Goal: Obtain resource: Obtain resource

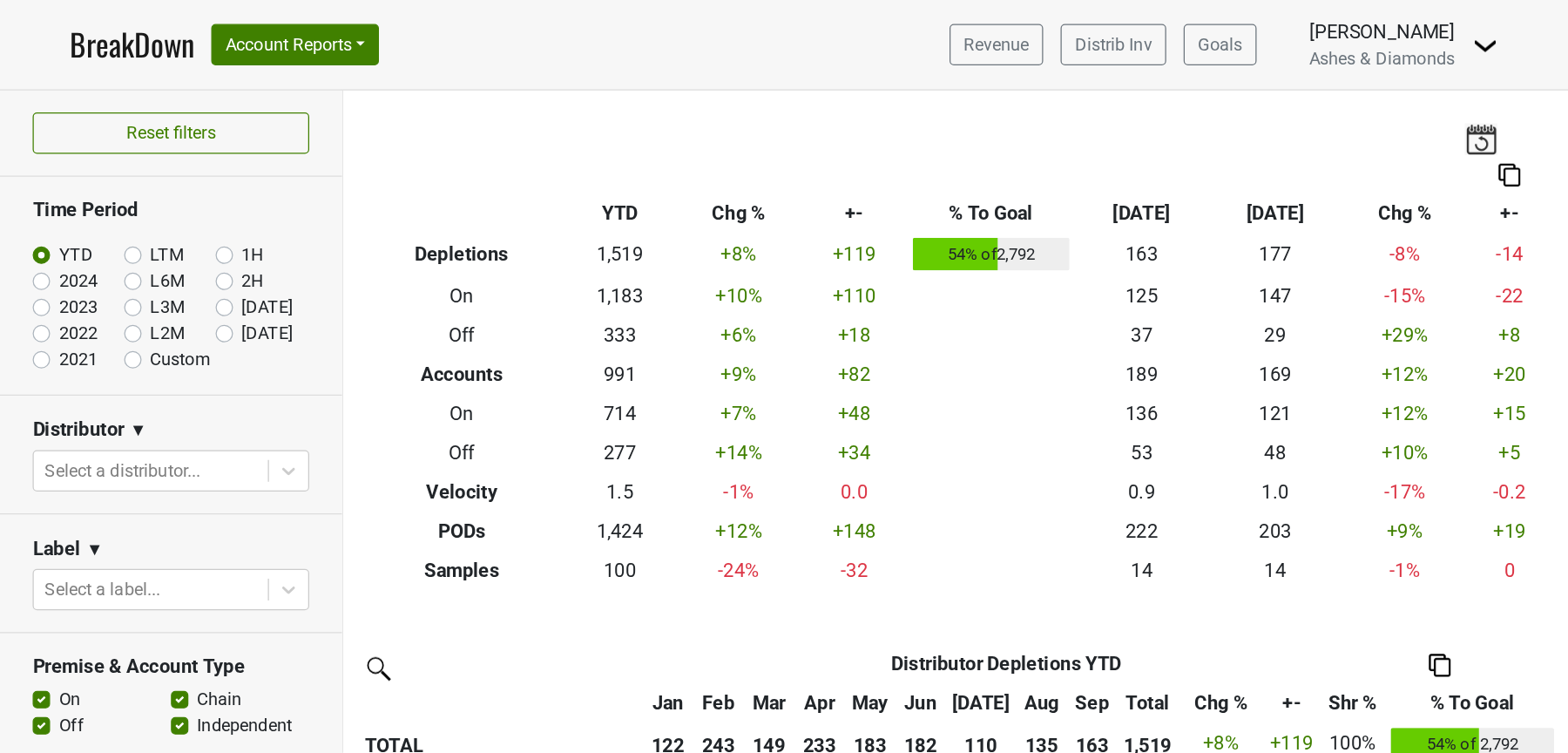
scroll to position [437, 0]
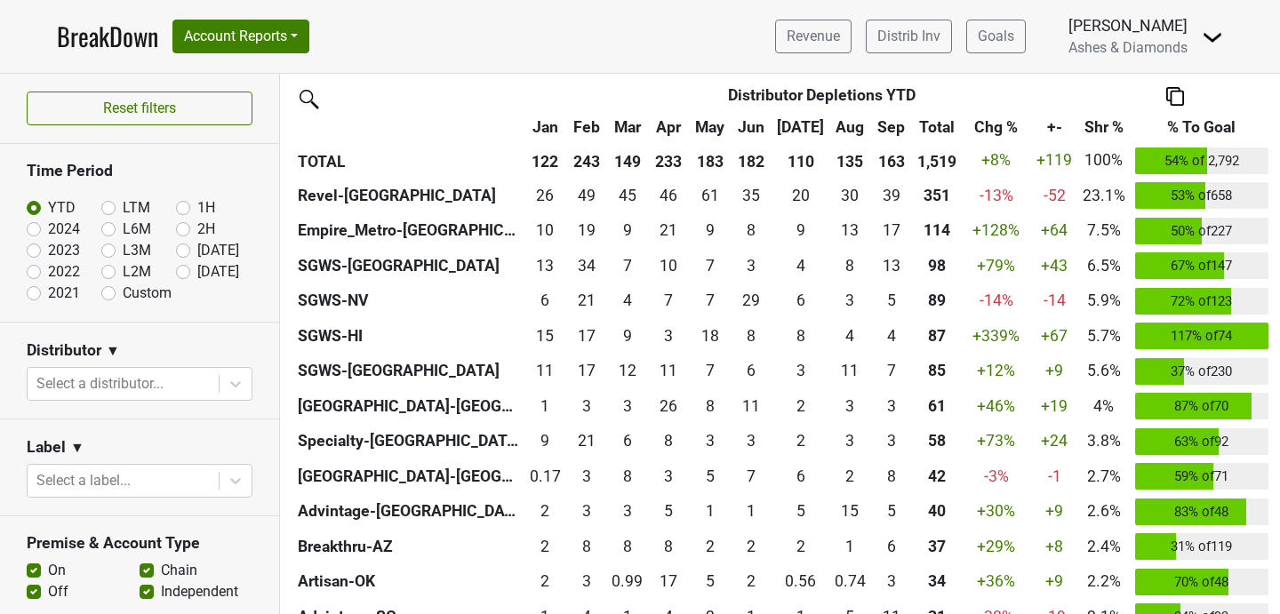
click at [1223, 44] on img at bounding box center [1212, 37] width 21 height 21
click at [1136, 114] on link "Open Leadrank" at bounding box center [1152, 100] width 140 height 28
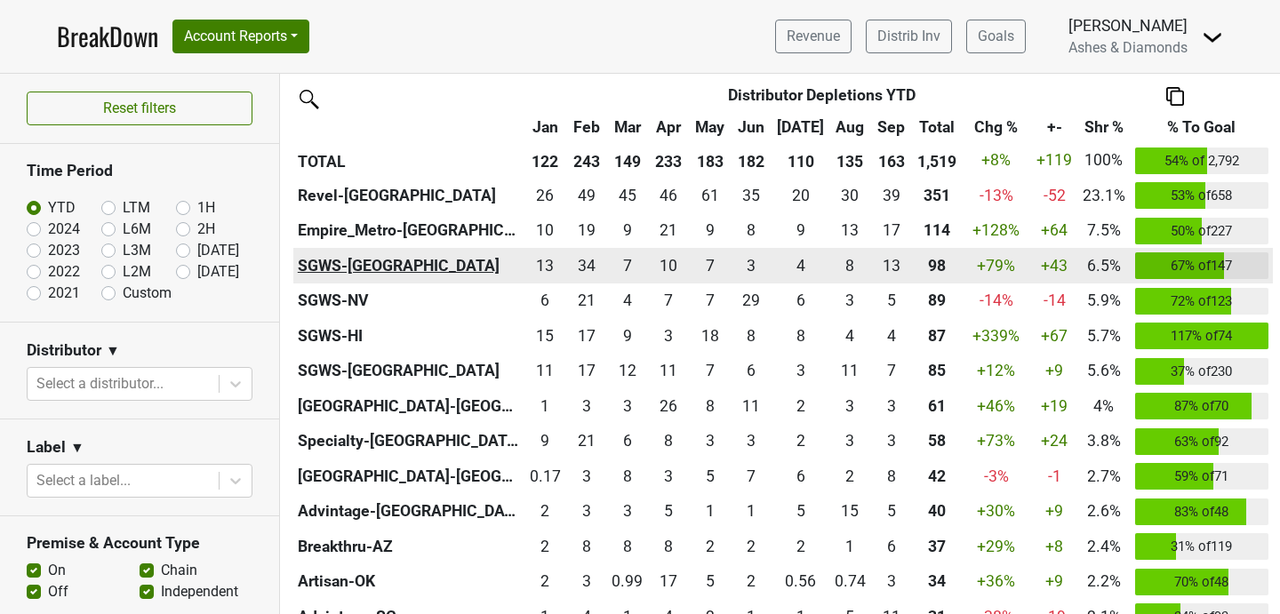
click at [338, 266] on th "SGWS-[GEOGRAPHIC_DATA]" at bounding box center [408, 266] width 231 height 36
click at [603, 271] on div "34.156 34" at bounding box center [586, 265] width 33 height 23
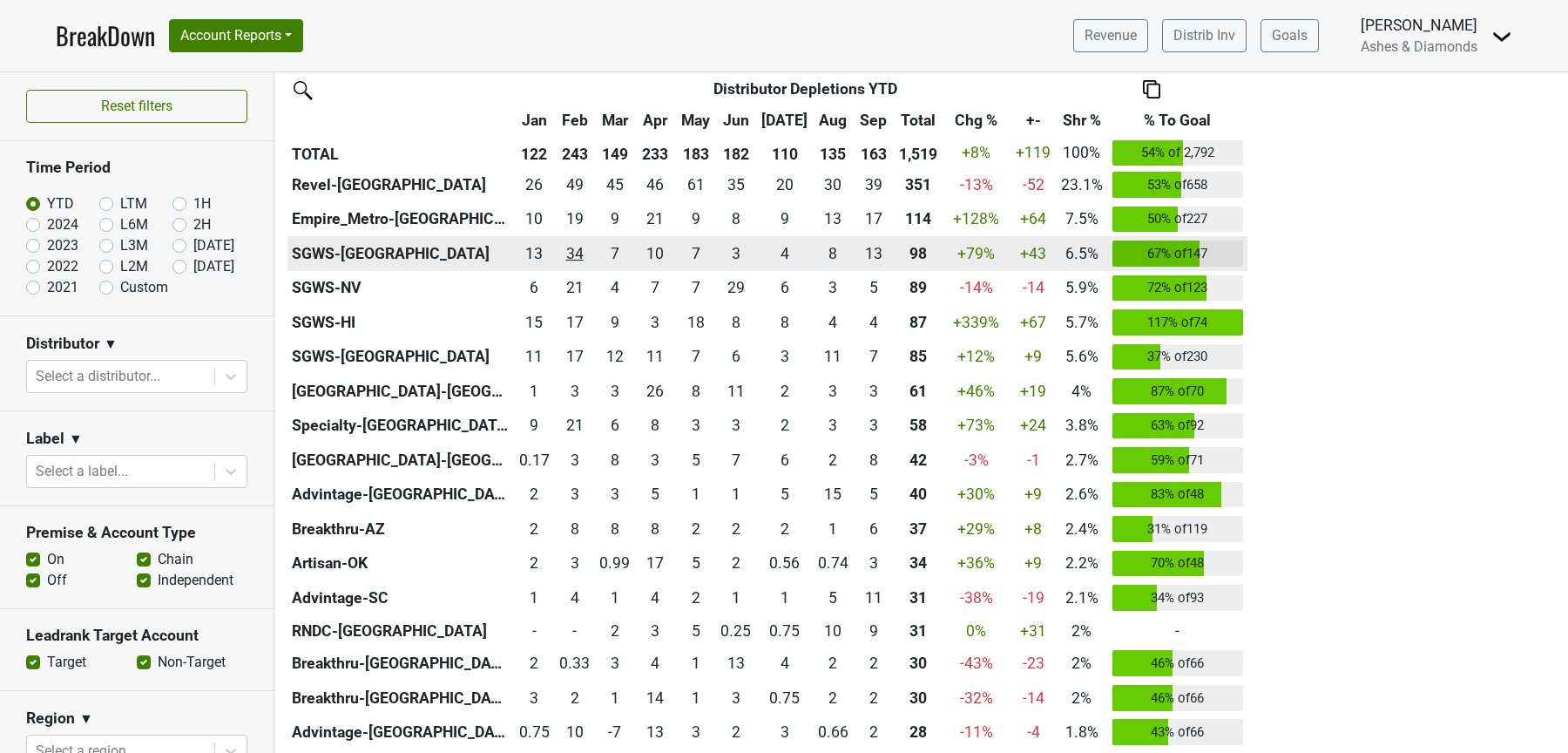
scroll to position [436, 0]
click at [325, 253] on th "SGWS-[GEOGRAPHIC_DATA]" at bounding box center [400, 255] width 226 height 35
click at [656, 258] on div "10.251 10" at bounding box center [656, 254] width 32 height 23
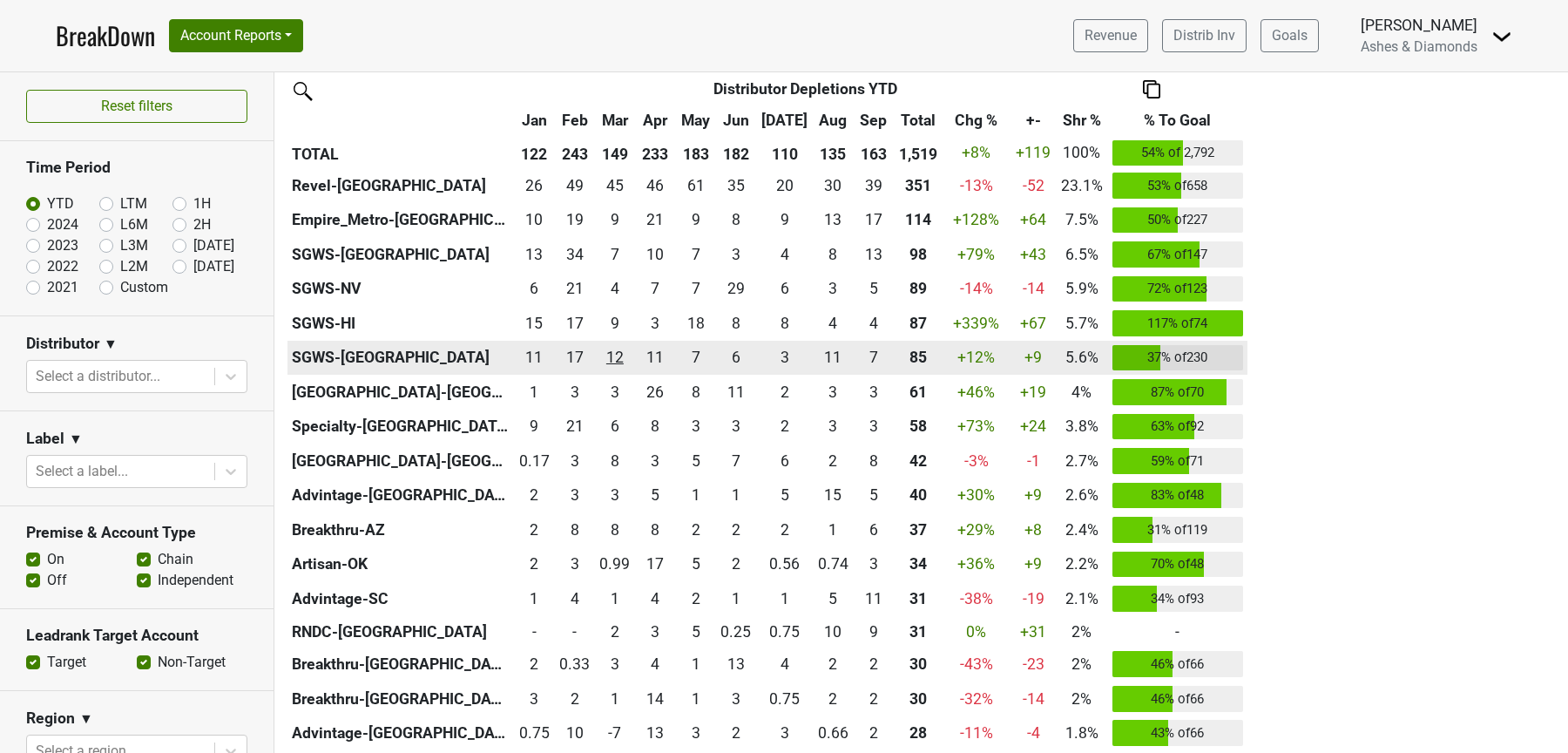
scroll to position [0, 0]
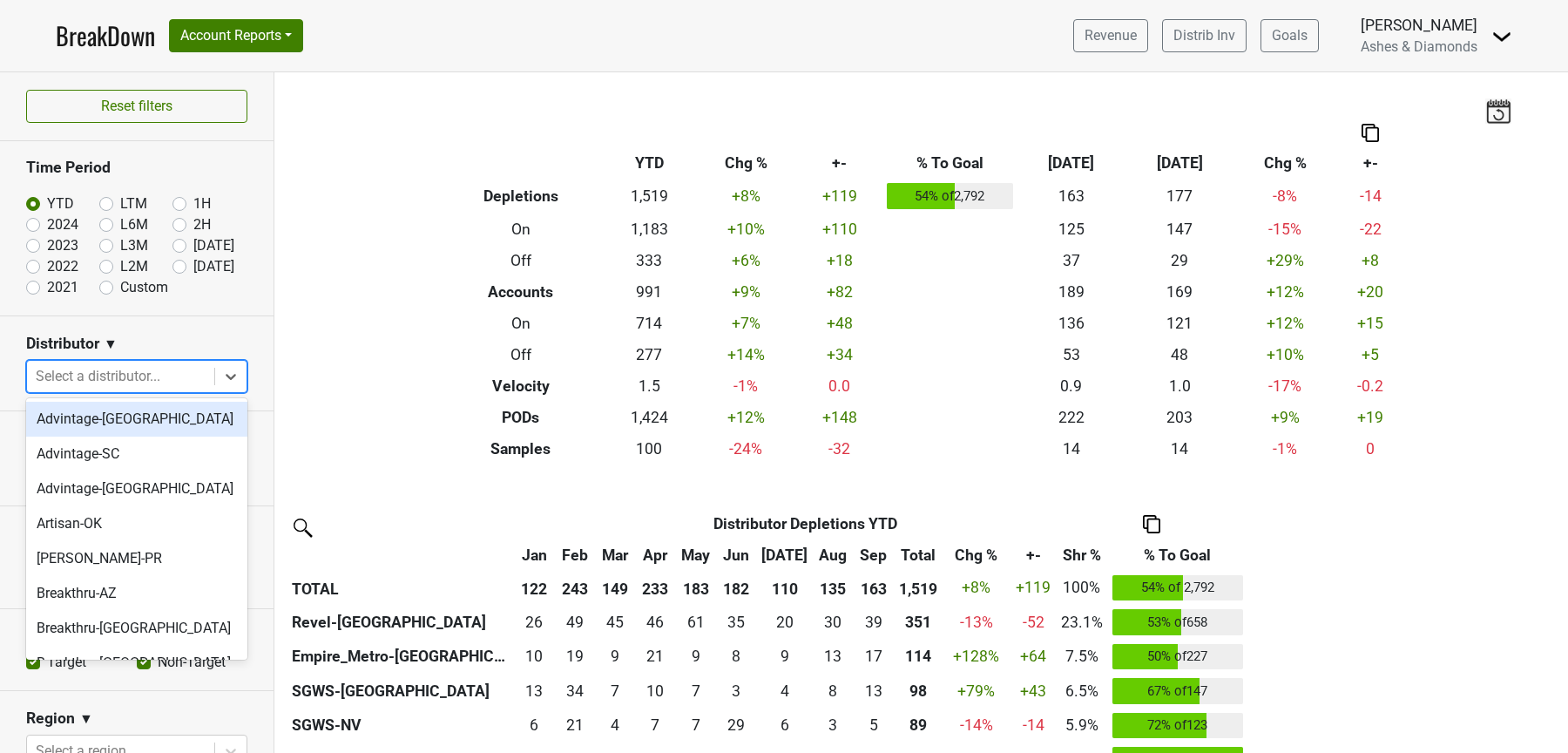
click at [105, 381] on div at bounding box center [120, 376] width 170 height 25
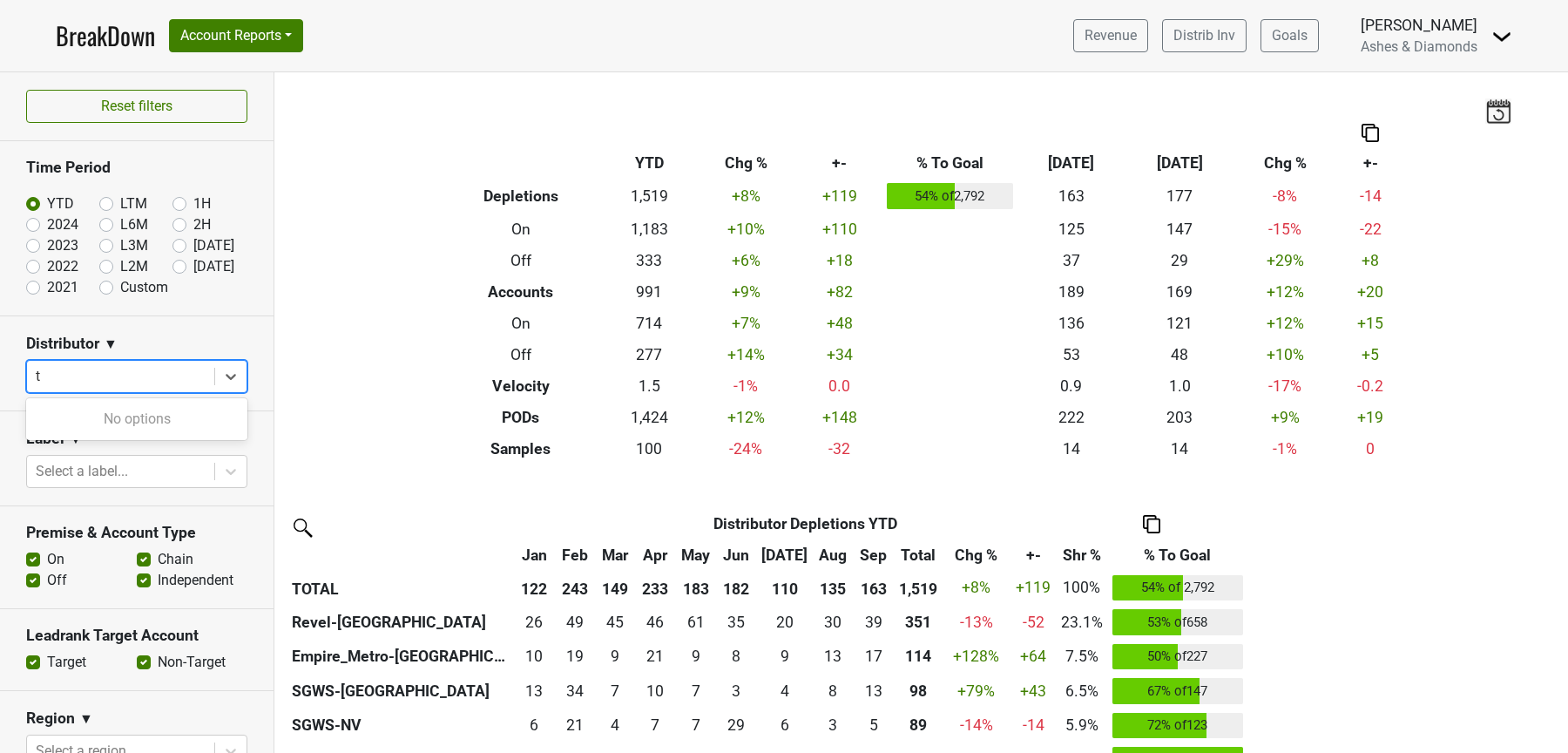
type input "tx"
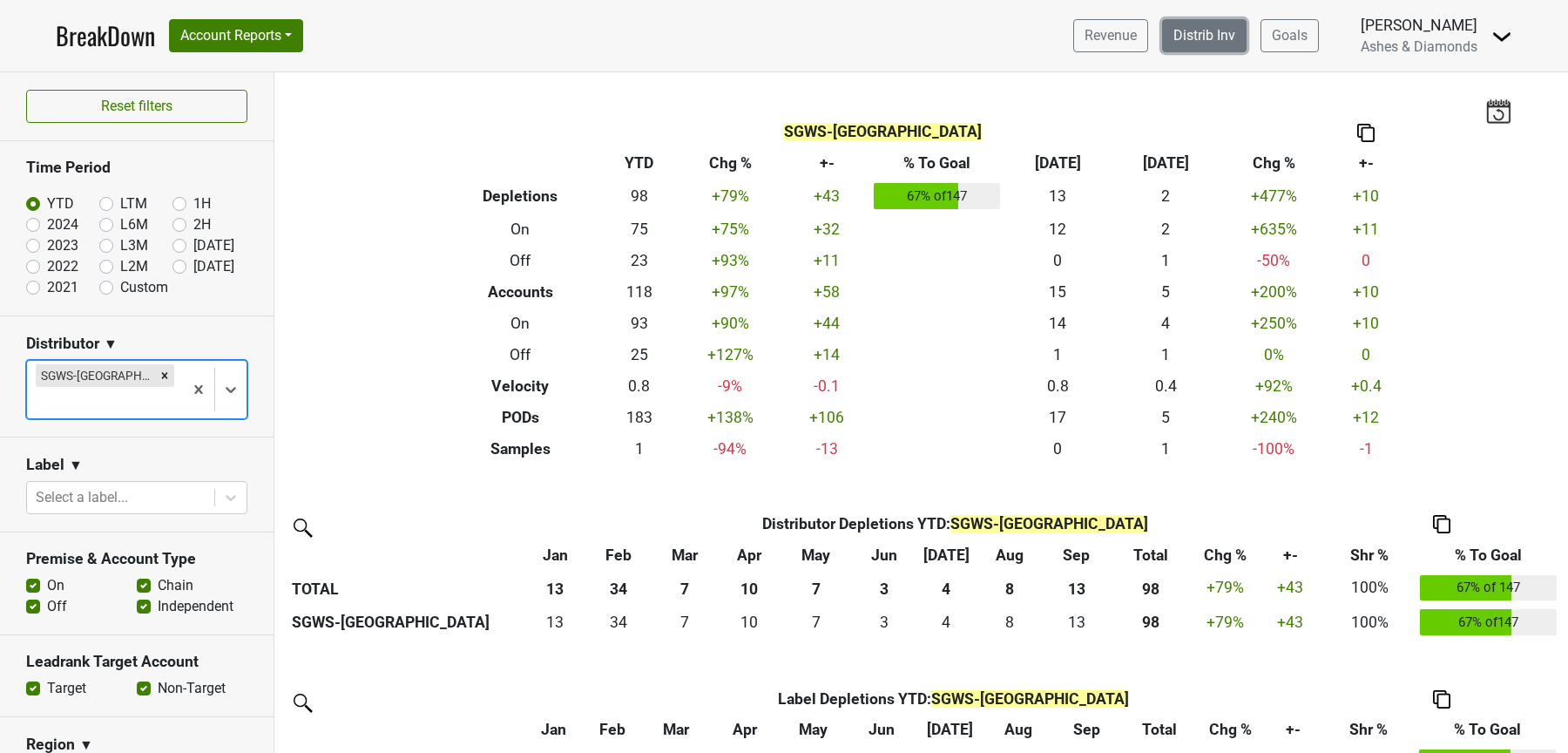
click at [1195, 32] on link "Distrib Inv" at bounding box center [1204, 36] width 84 height 33
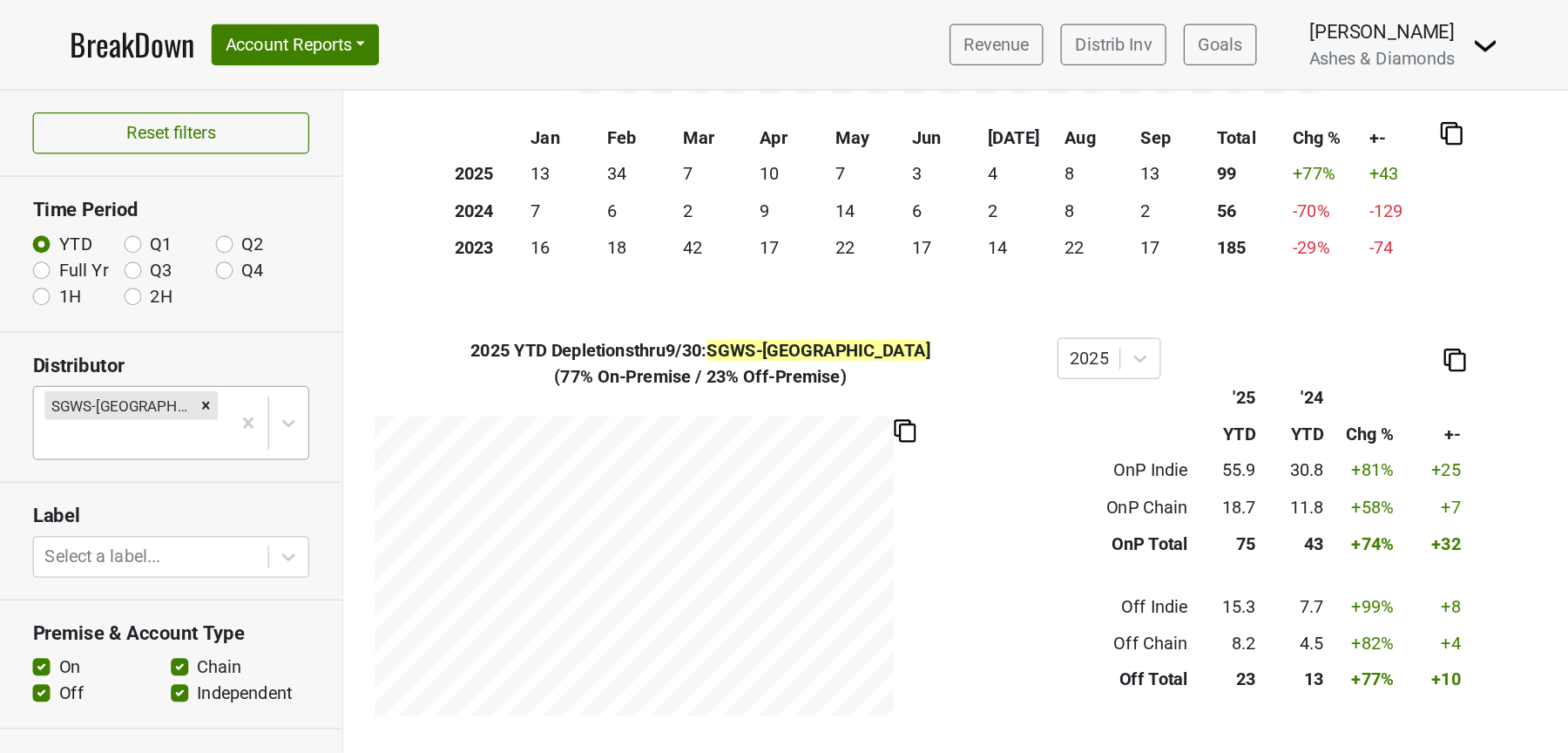
scroll to position [315, 0]
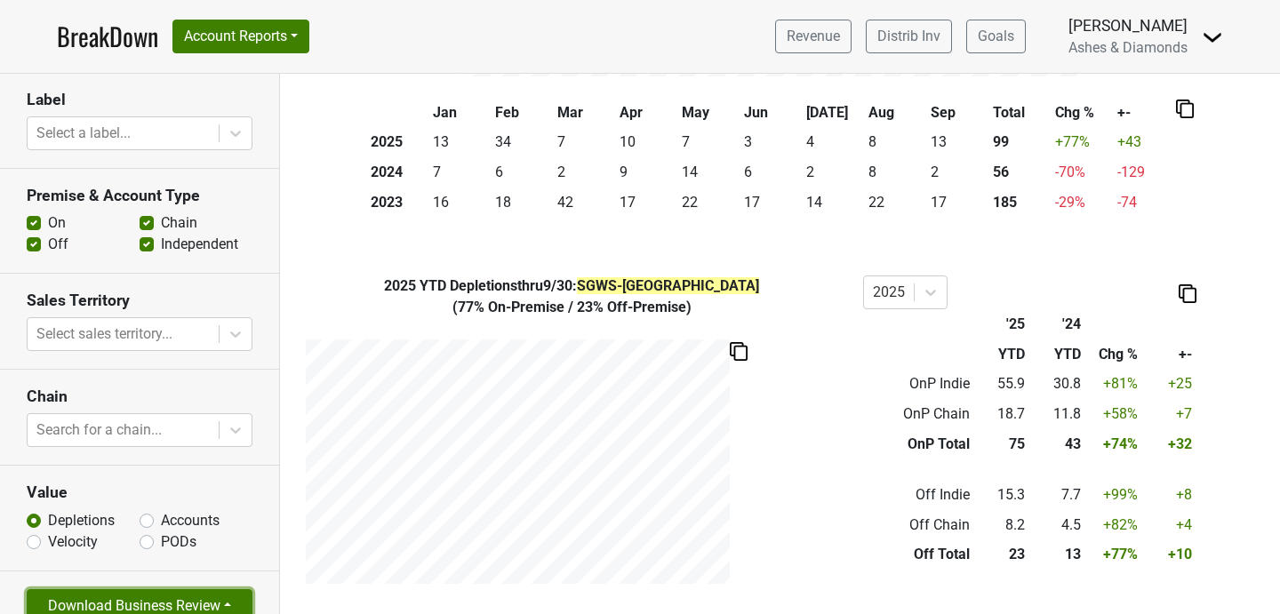
click at [107, 589] on button "Download Business Review" at bounding box center [140, 606] width 226 height 34
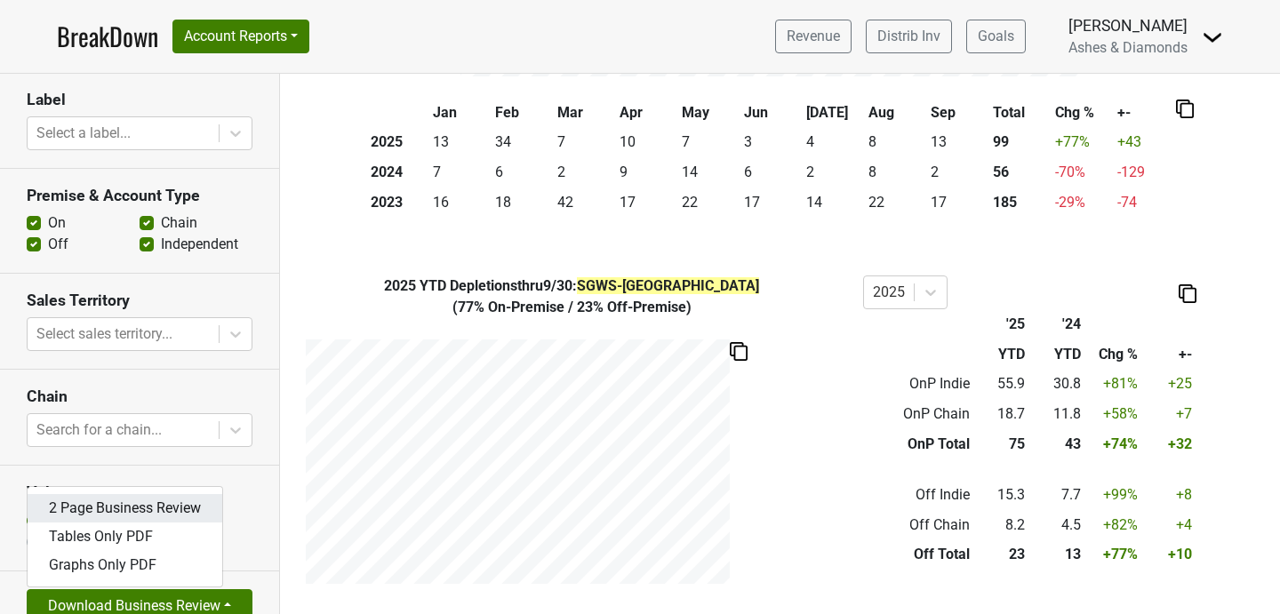
click at [156, 494] on link "2 Page Business Review" at bounding box center [125, 508] width 195 height 28
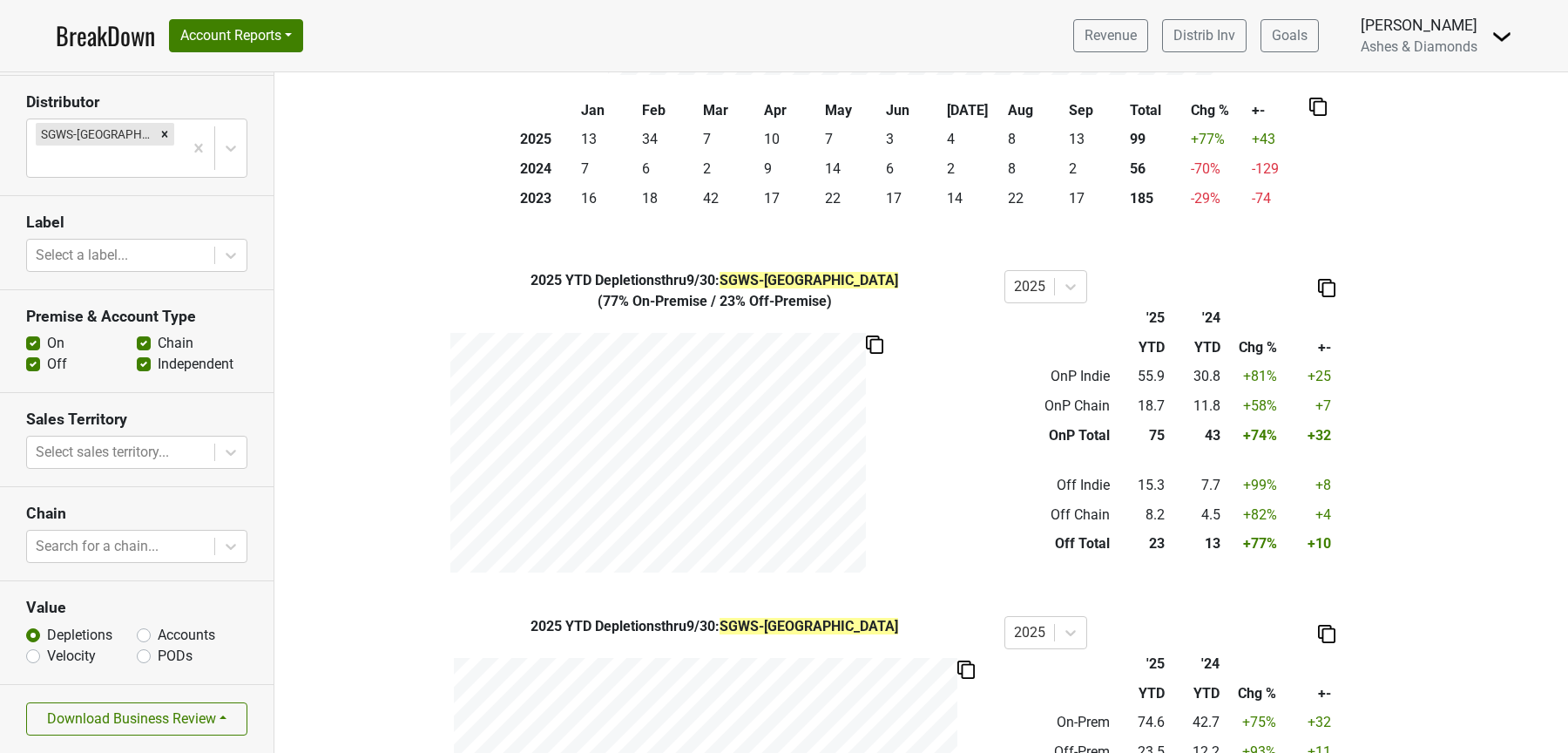
scroll to position [395, 0]
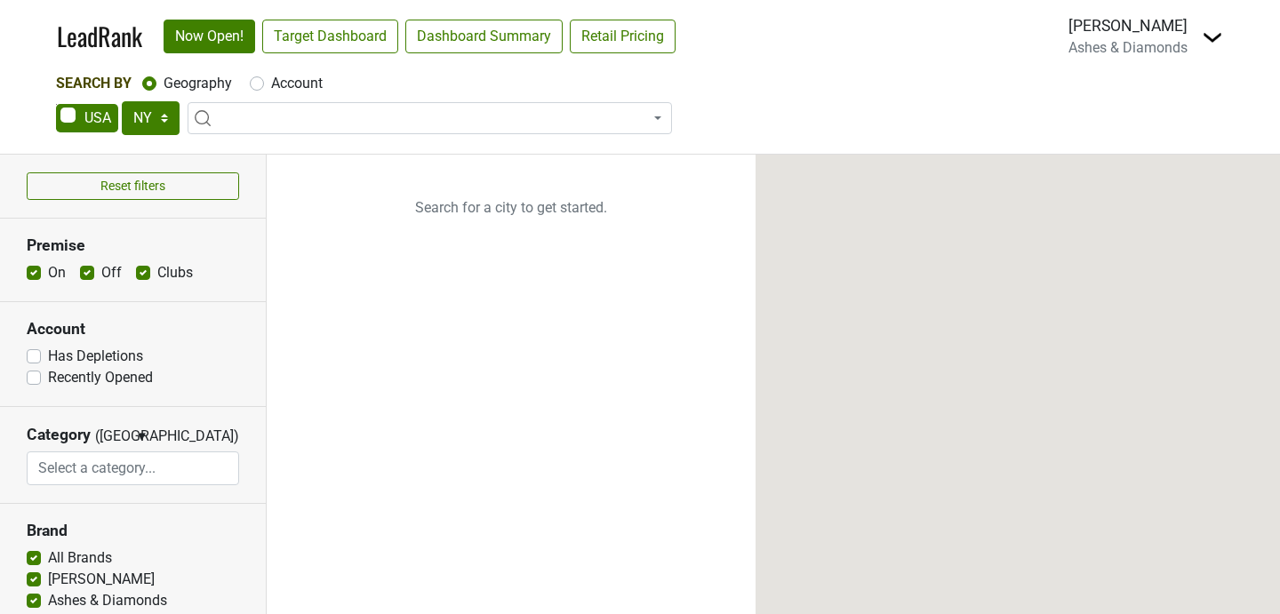
select select "NY"
select select
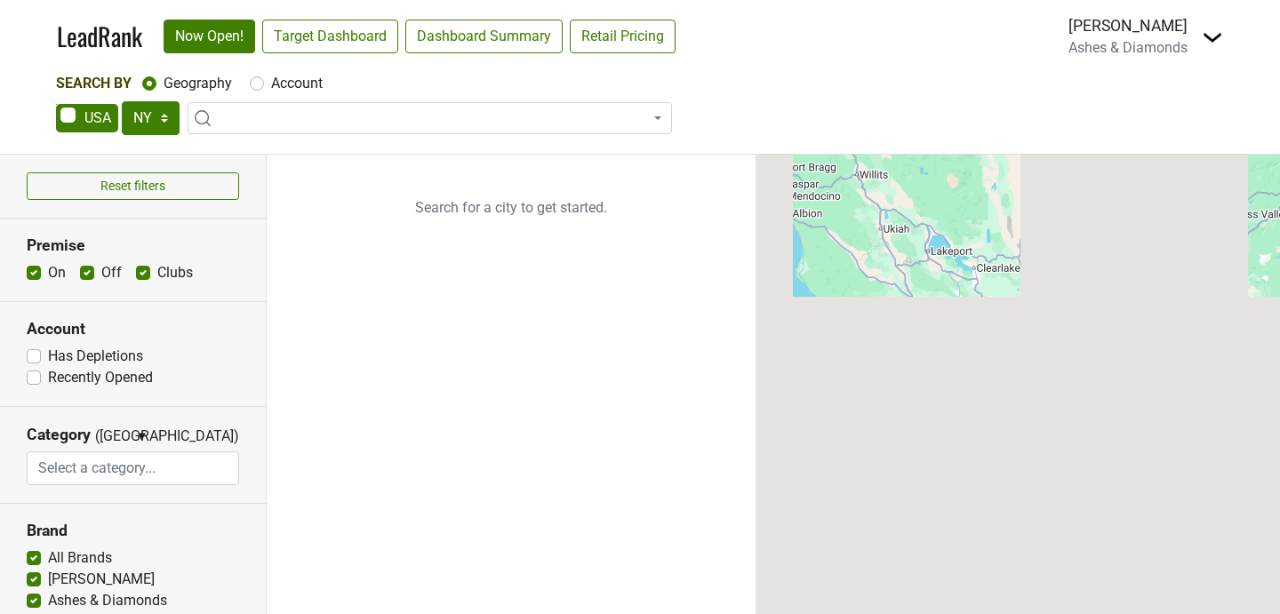
select select "TX"
click at [122, 101] on select "AK AL AR AZ CA CO CT DC DE FL GA HI IA ID IL IN KS KY LA MA MD ME MI MN MO MS M…" at bounding box center [151, 118] width 58 height 34
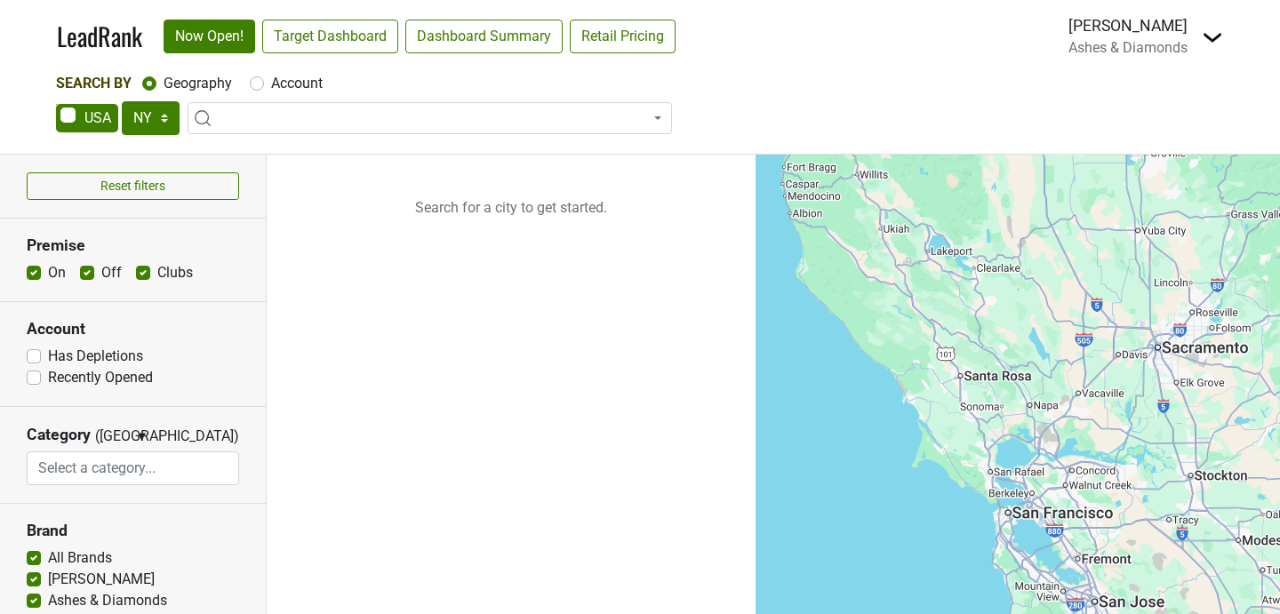
click at [341, 38] on div "LeadRank Now Open! Target Dashboard Dashboard Summary Retail Pricing Loading..." at bounding box center [373, 36] width 633 height 37
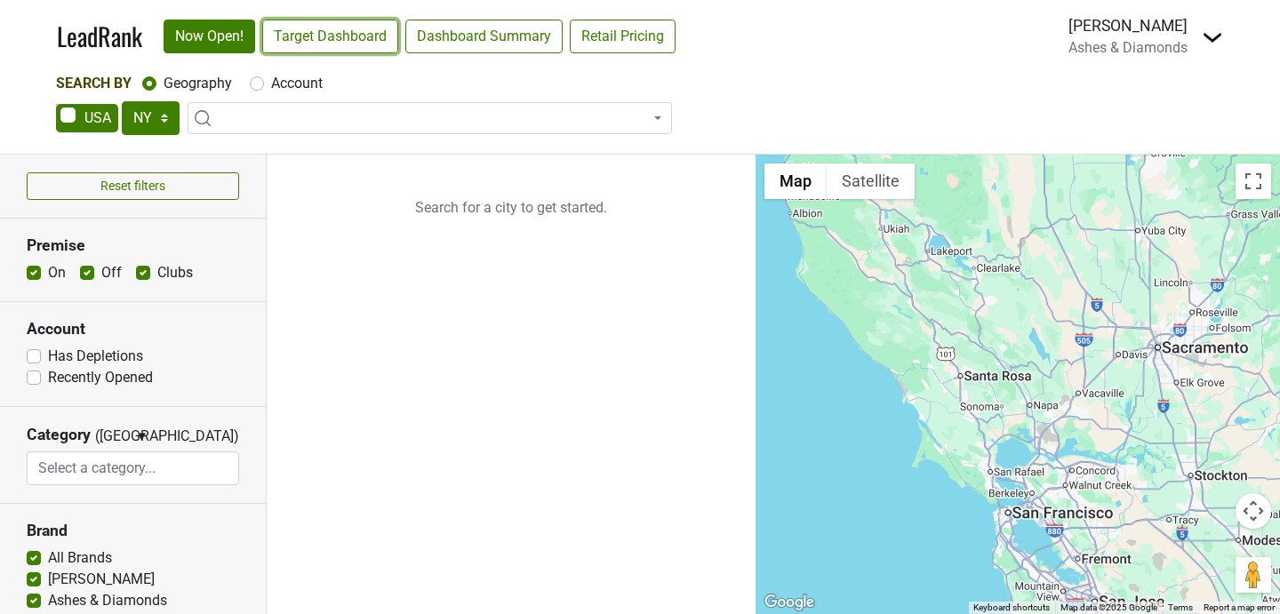
click at [341, 38] on link "Target Dashboard" at bounding box center [330, 37] width 136 height 34
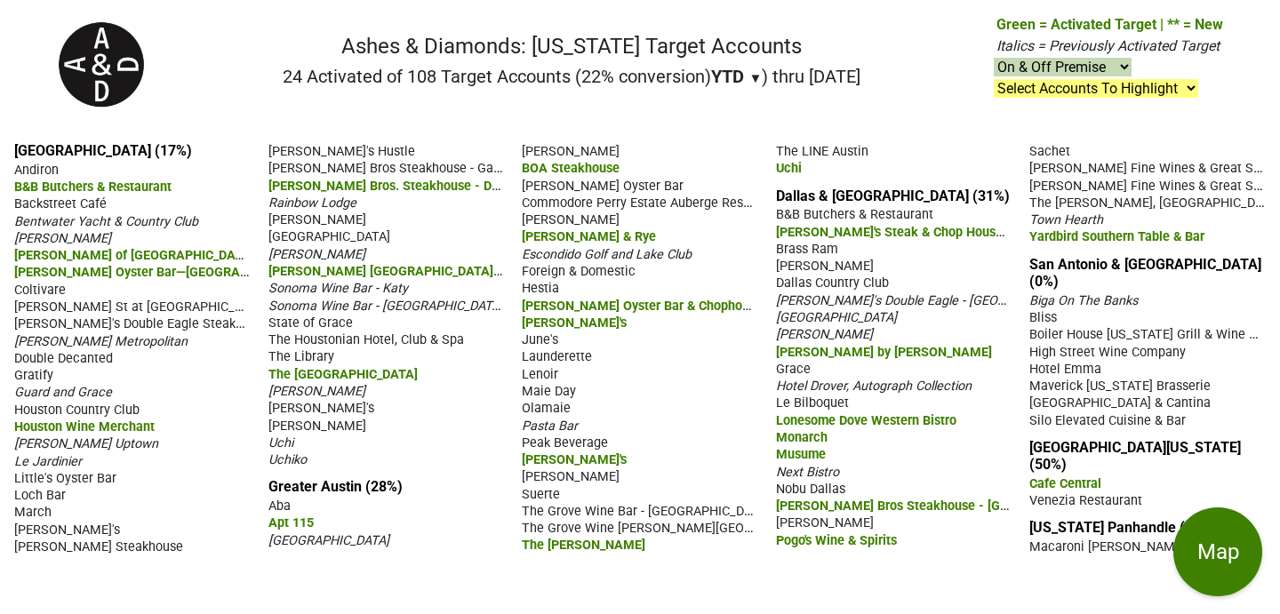
click at [1155, 68] on p "Green = Activated Target | ** = New Italics = Previously Activated Target On & …" at bounding box center [1110, 56] width 227 height 85
click at [1157, 84] on select "Select Accounts To Highlight **Activated After 9/1/25** Prev. Active, YTD Non-B…" at bounding box center [1096, 88] width 204 height 19
click at [995, 79] on select "Select Accounts To Highlight **Activated After 9/1/25** Prev. Active, YTD Non-B…" at bounding box center [1096, 88] width 204 height 19
click at [1142, 94] on select "Select Accounts To Highlight **Activated After 9/1/25** Prev. Active, YTD Non-B…" at bounding box center [1096, 88] width 204 height 19
select select ".nonbuy-ltm"
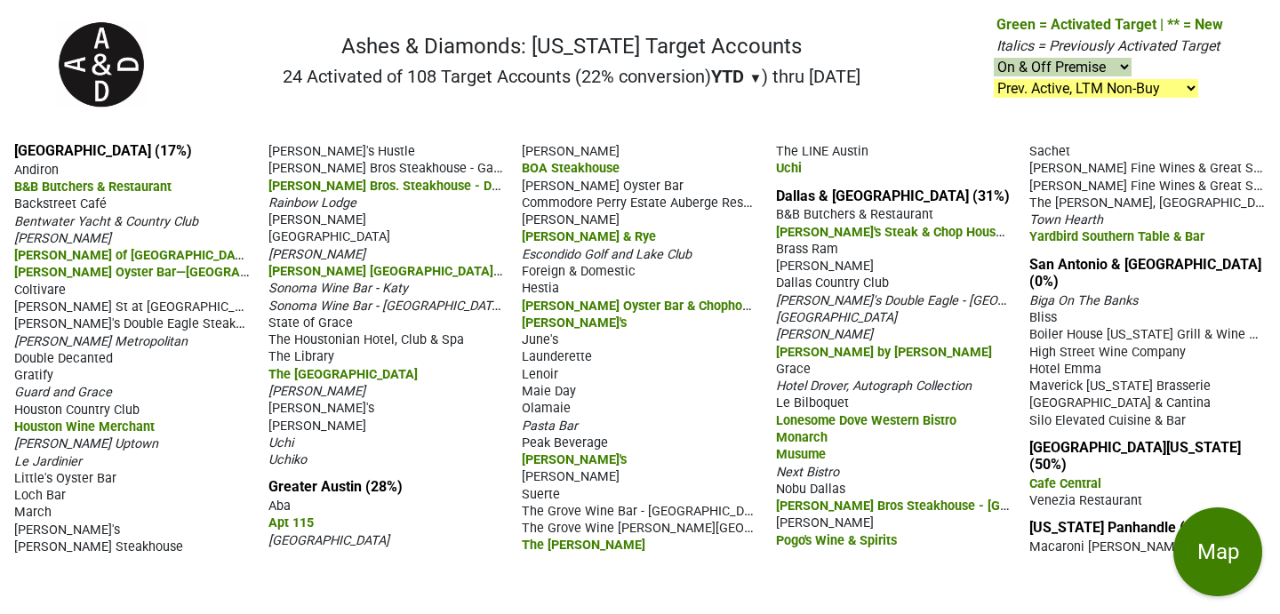
click at [995, 79] on select "Select Accounts To Highlight **Activated After 9/1/25** Prev. Active, YTD Non-B…" at bounding box center [1096, 88] width 204 height 19
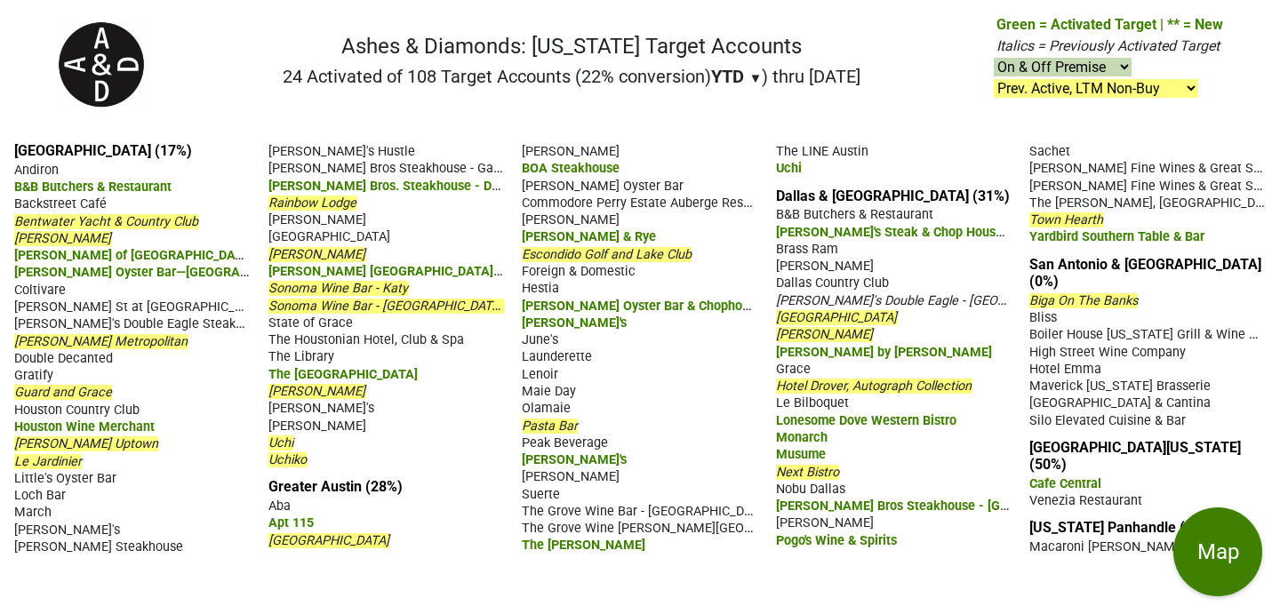
click at [1131, 92] on select "Select Accounts To Highlight **Activated After 9/1/25** Prev. Active, YTD Non-B…" at bounding box center [1096, 88] width 204 height 19
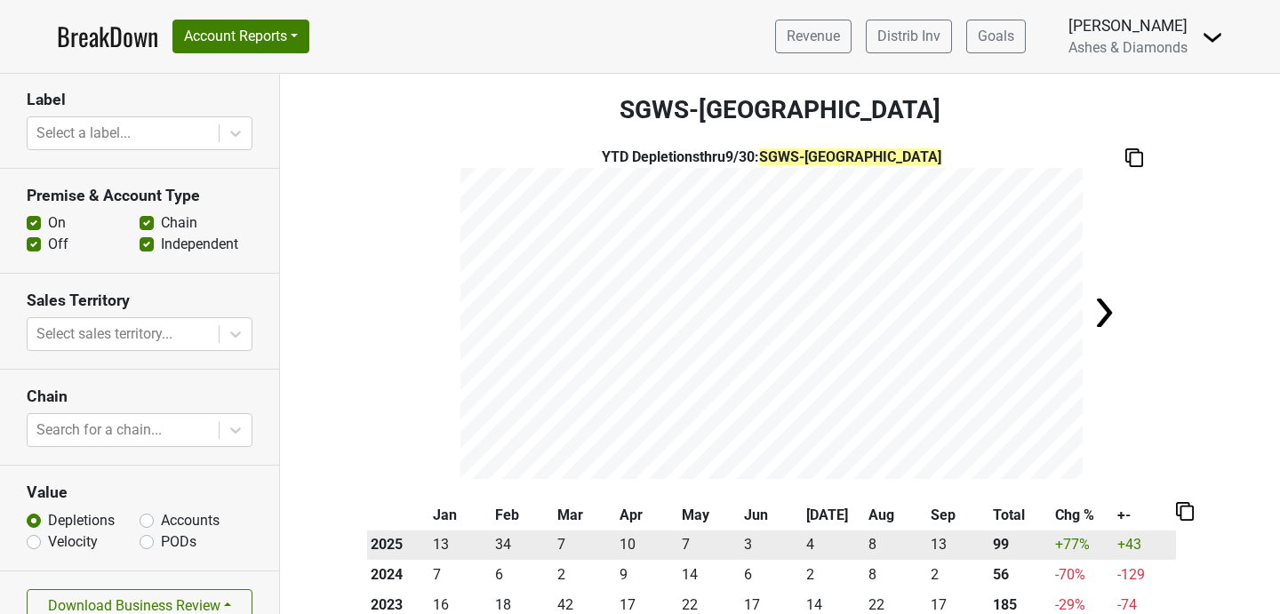
click at [506, 546] on td "34" at bounding box center [523, 546] width 62 height 30
click at [1131, 556] on td "+43" at bounding box center [1145, 546] width 62 height 30
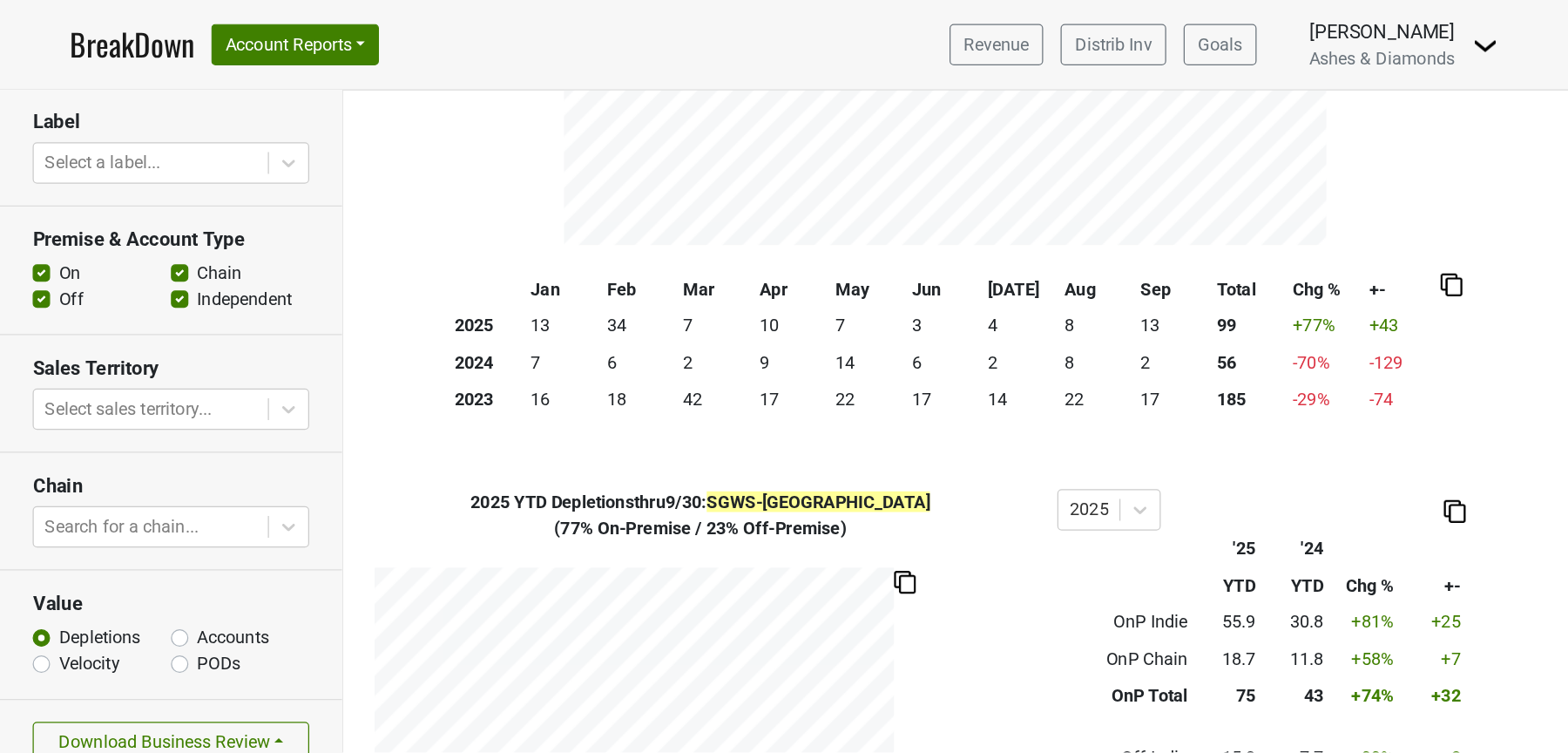
scroll to position [278, 0]
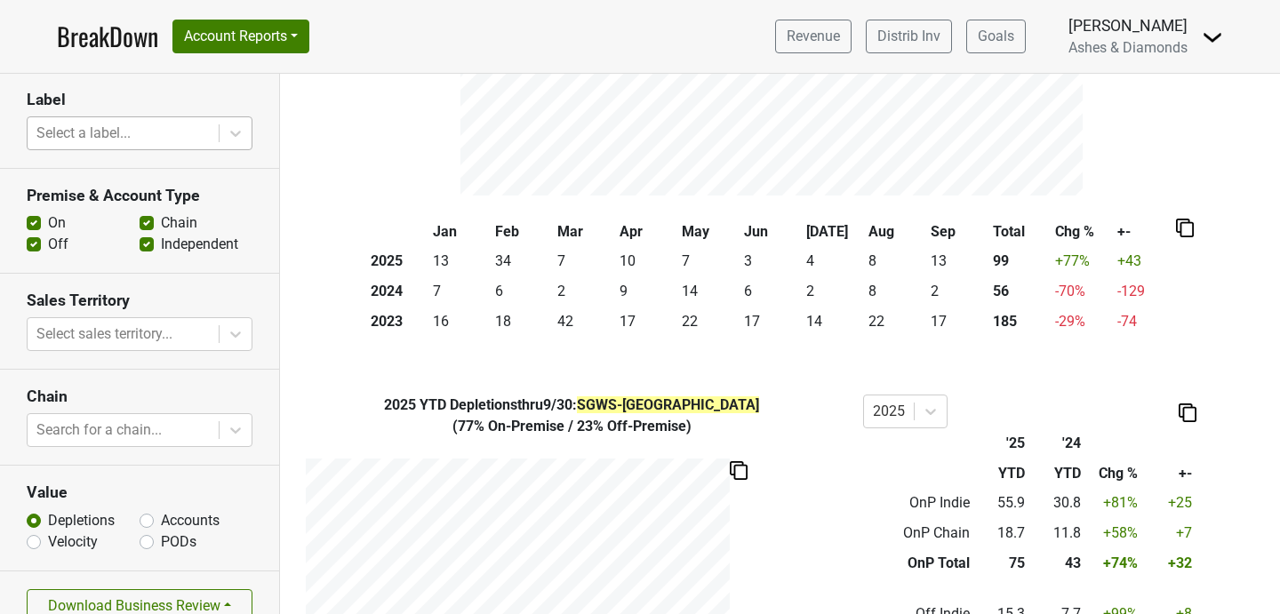
click at [164, 121] on div at bounding box center [122, 133] width 173 height 25
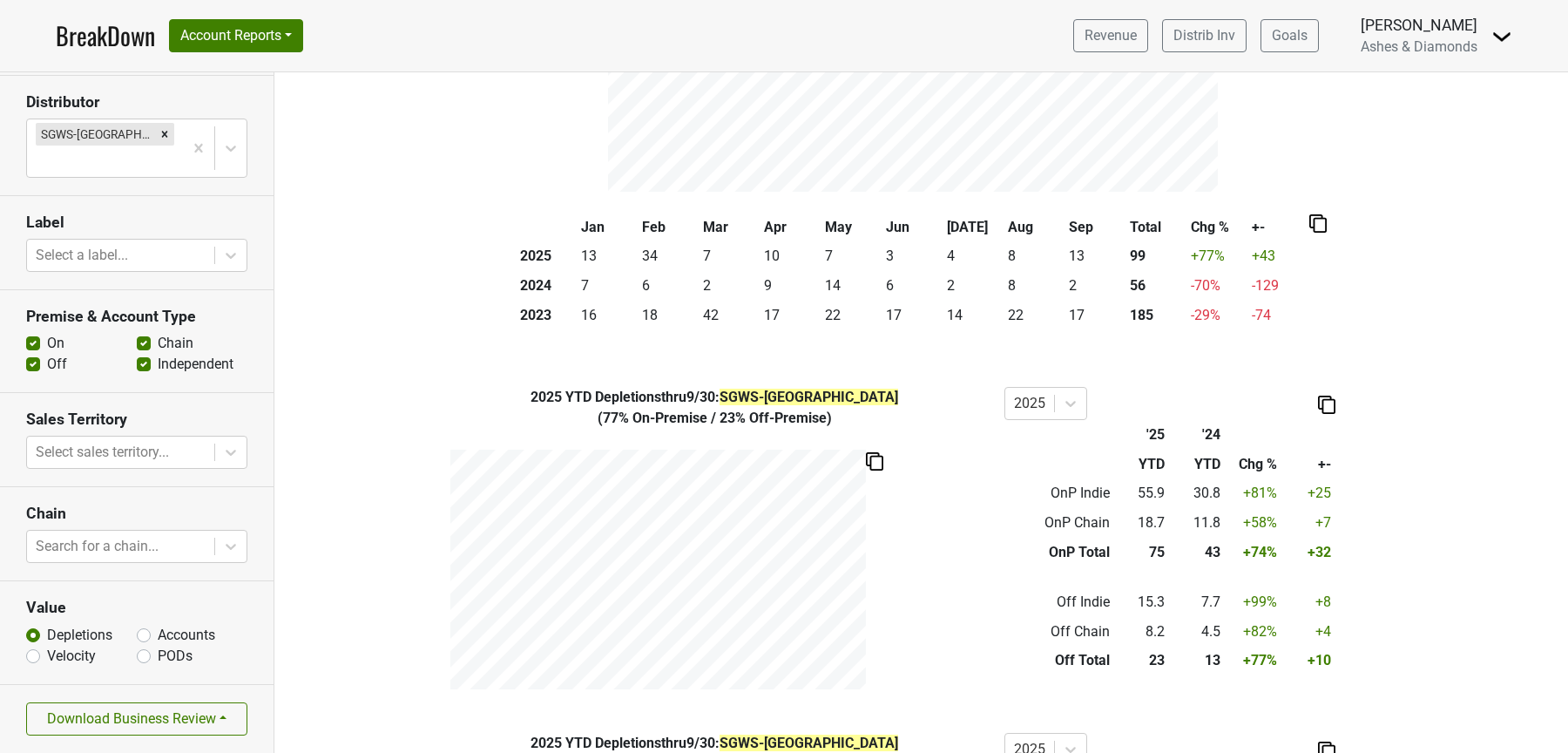
scroll to position [277, 0]
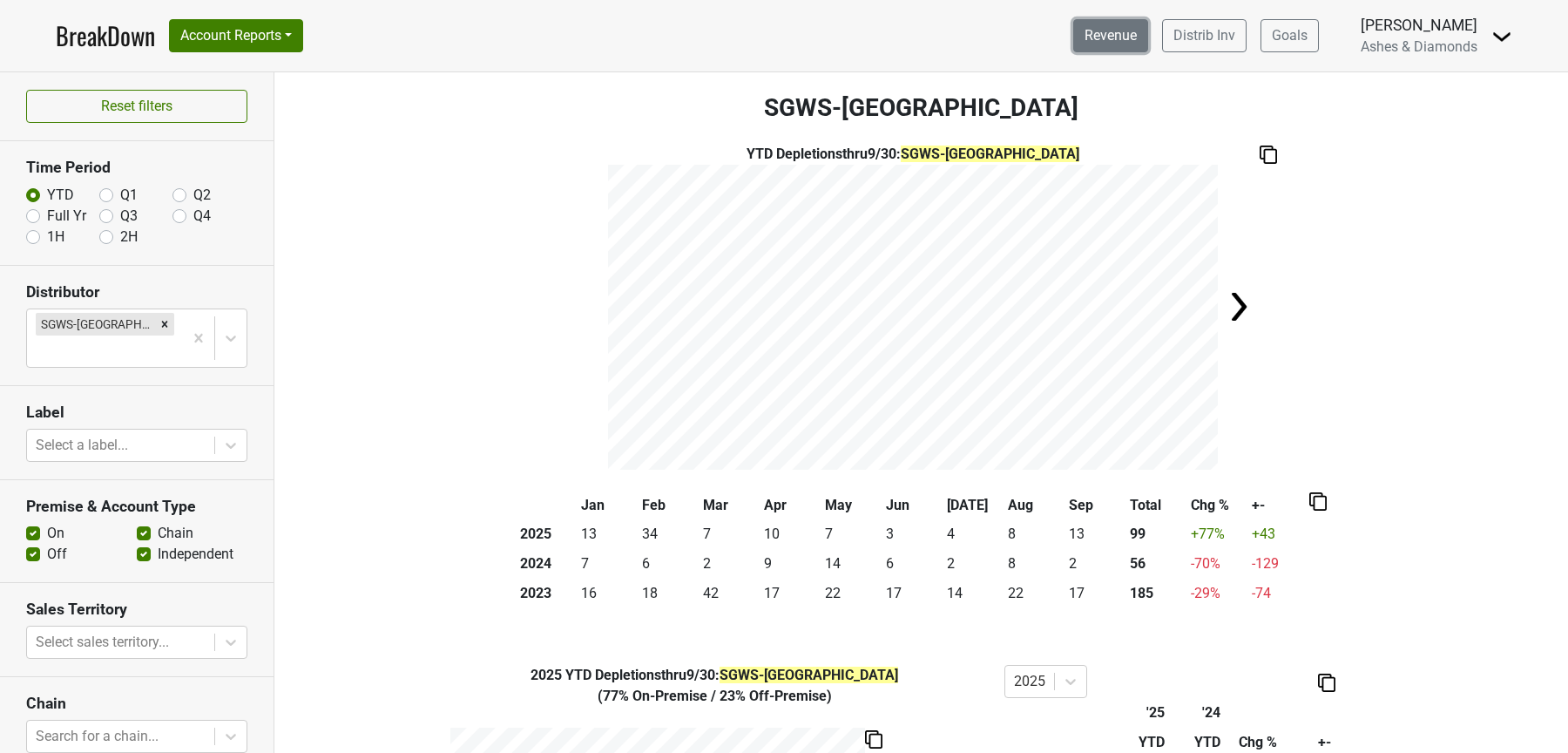
click at [1112, 27] on link "Revenue" at bounding box center [1110, 36] width 74 height 33
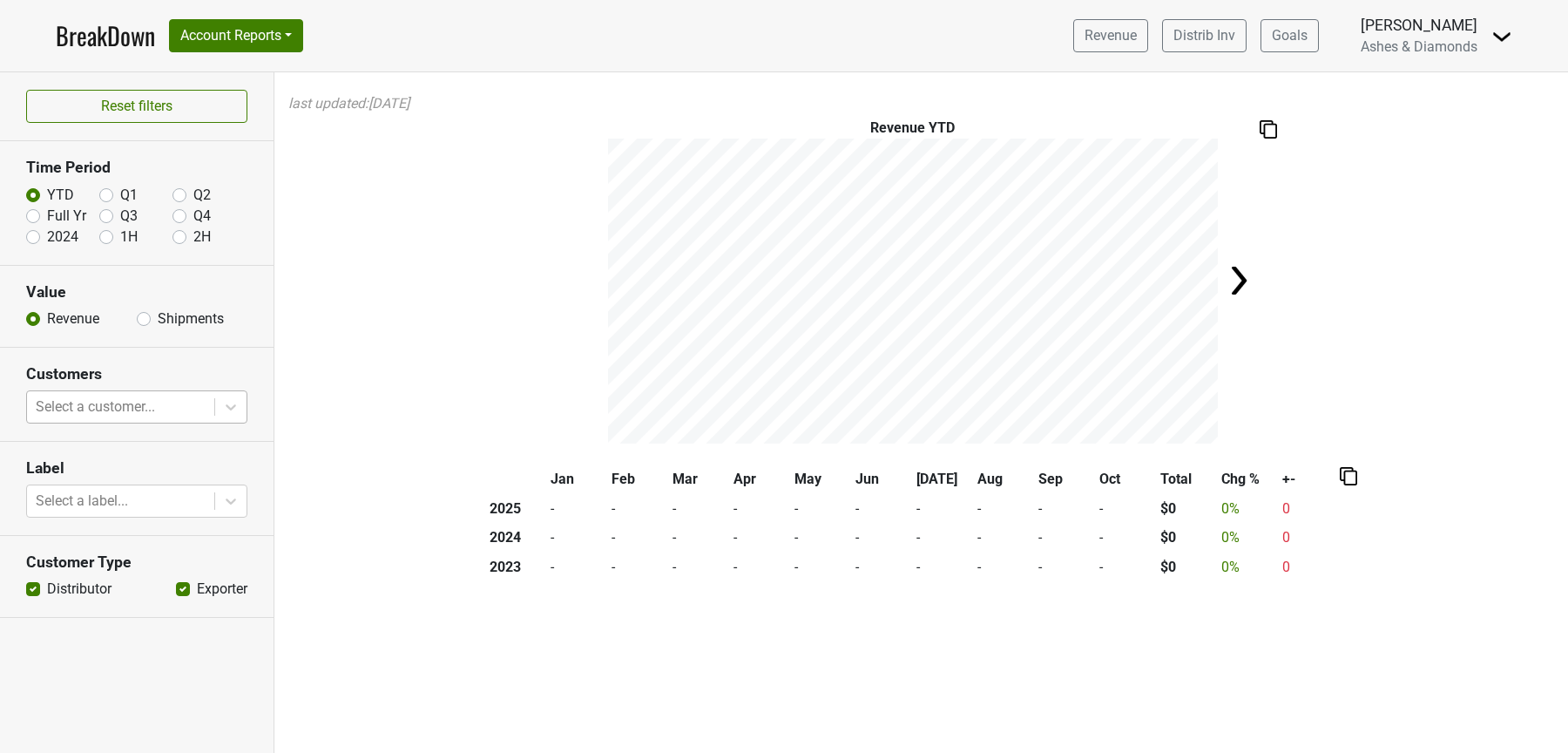
click at [119, 405] on div at bounding box center [120, 407] width 170 height 25
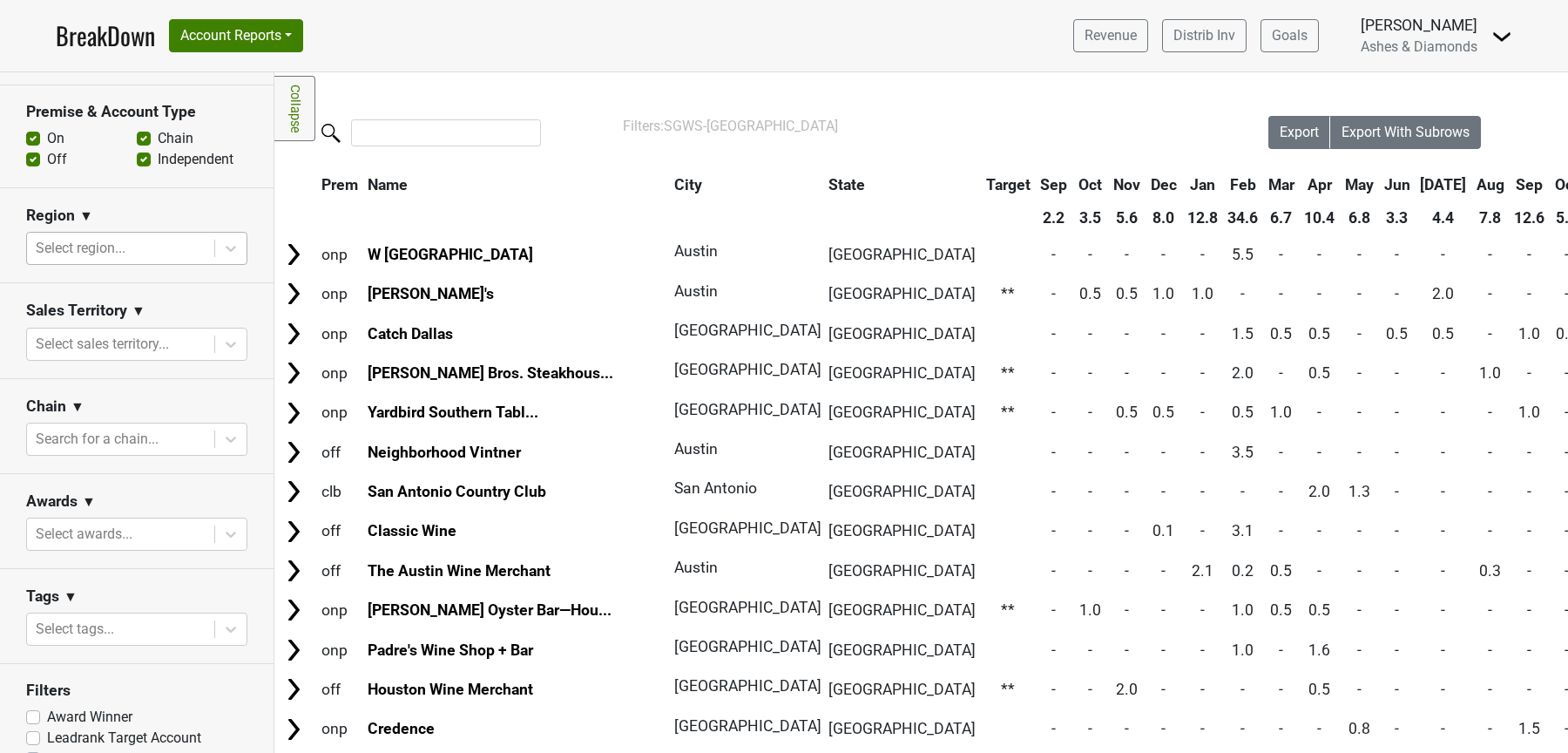
scroll to position [511, 0]
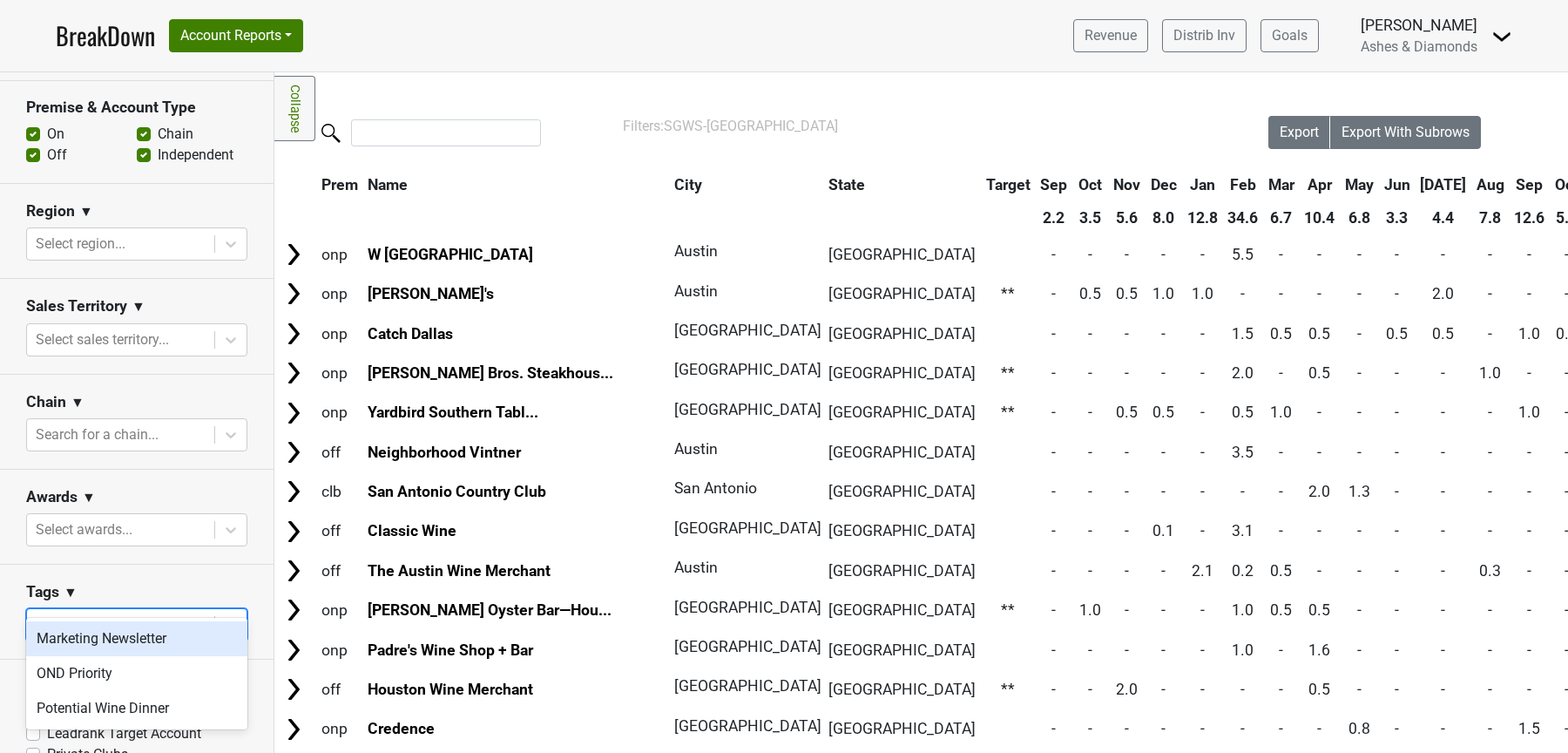
click at [154, 613] on div at bounding box center [120, 625] width 170 height 25
click at [159, 582] on div "Tags ▼" at bounding box center [137, 595] width 221 height 26
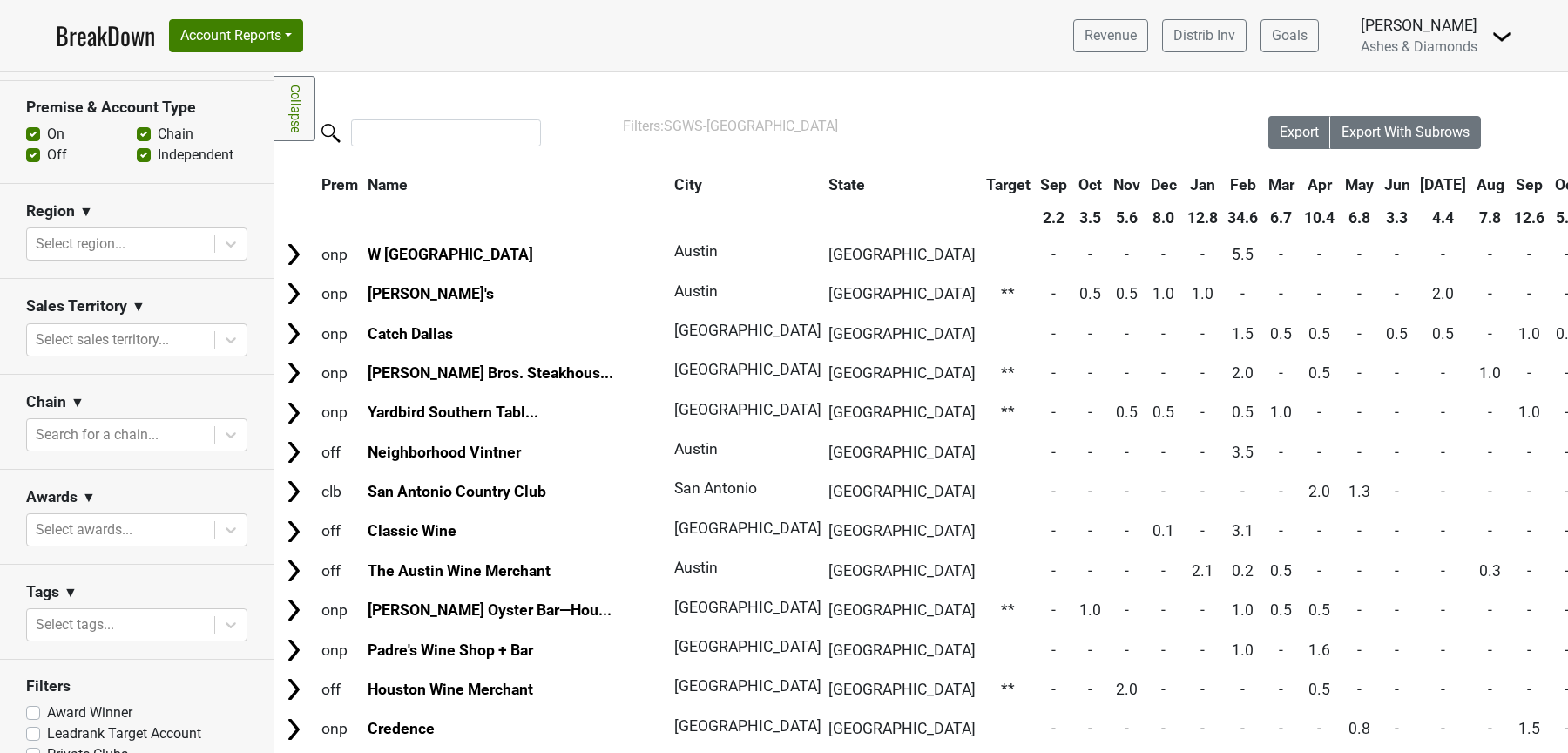
click at [1505, 28] on img at bounding box center [1501, 36] width 21 height 21
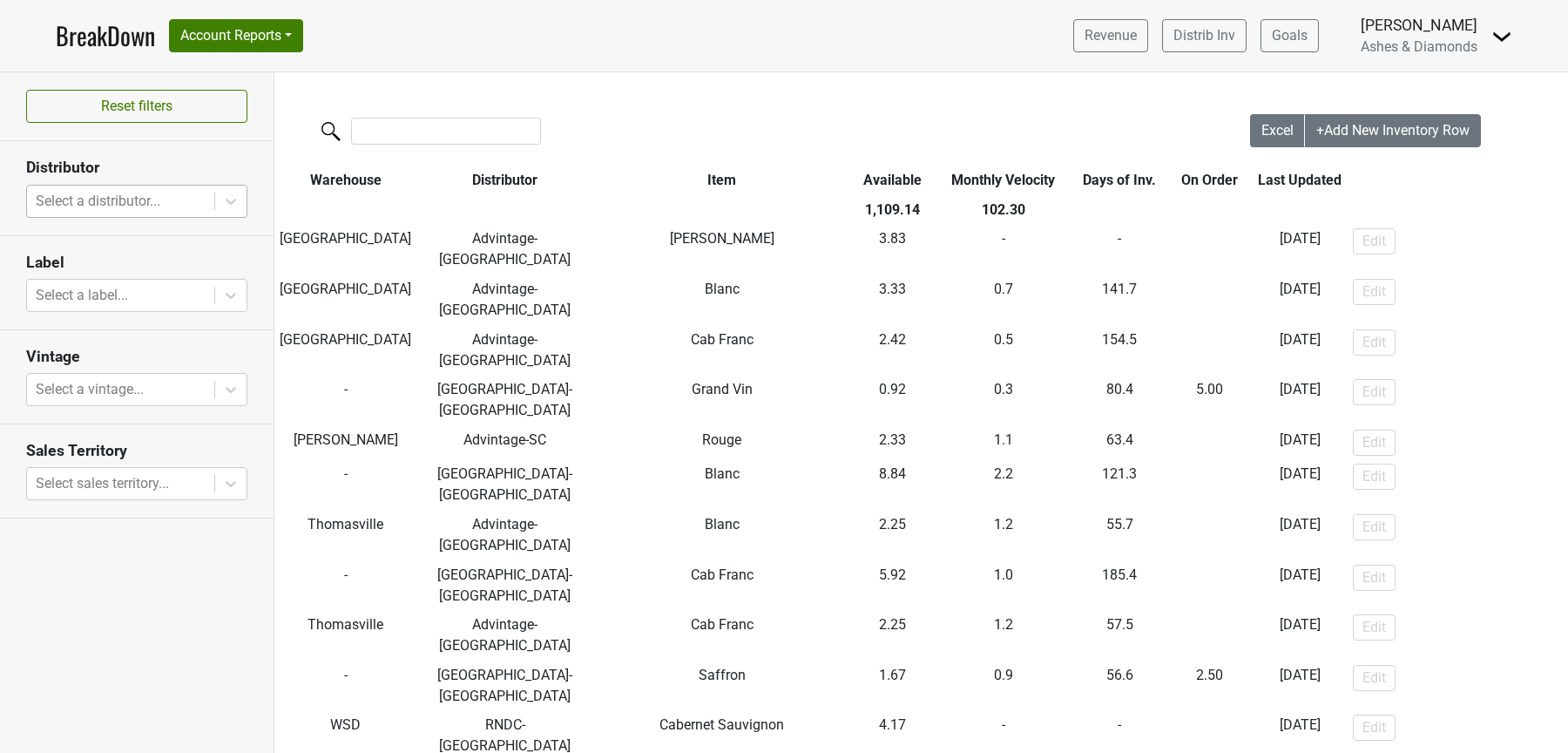
click at [137, 201] on div at bounding box center [120, 201] width 170 height 25
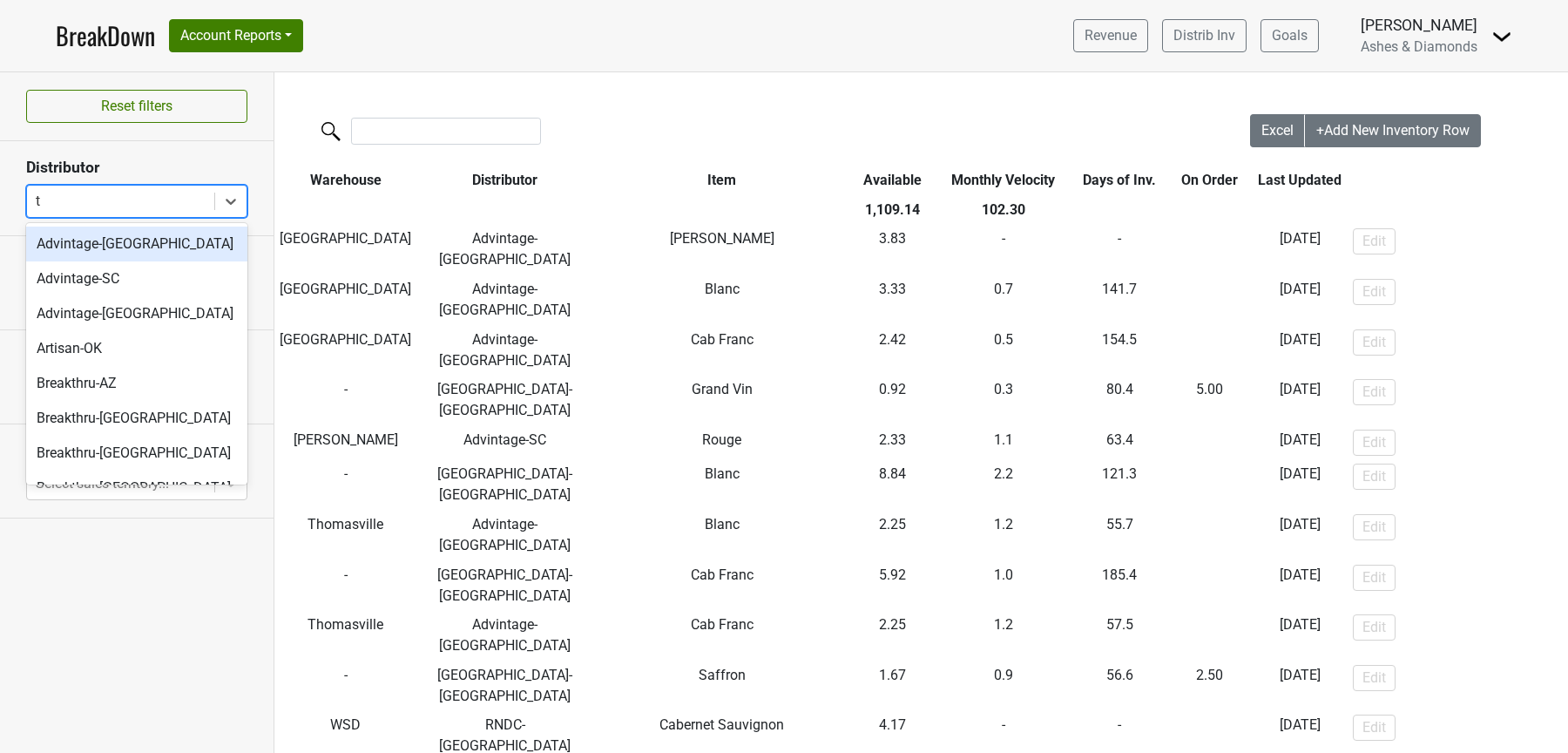
type input "tx"
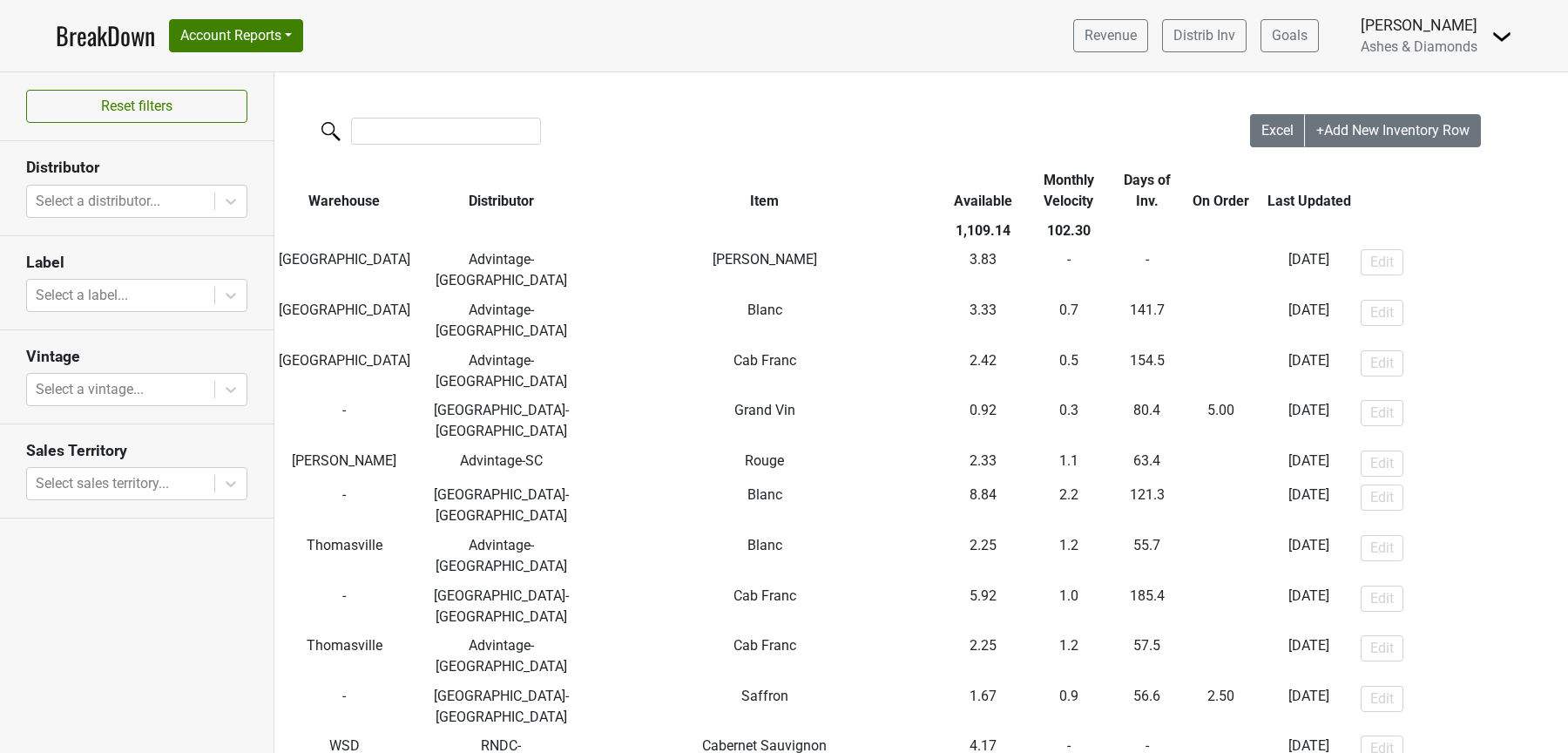
click at [126, 41] on link "BreakDown" at bounding box center [105, 35] width 99 height 36
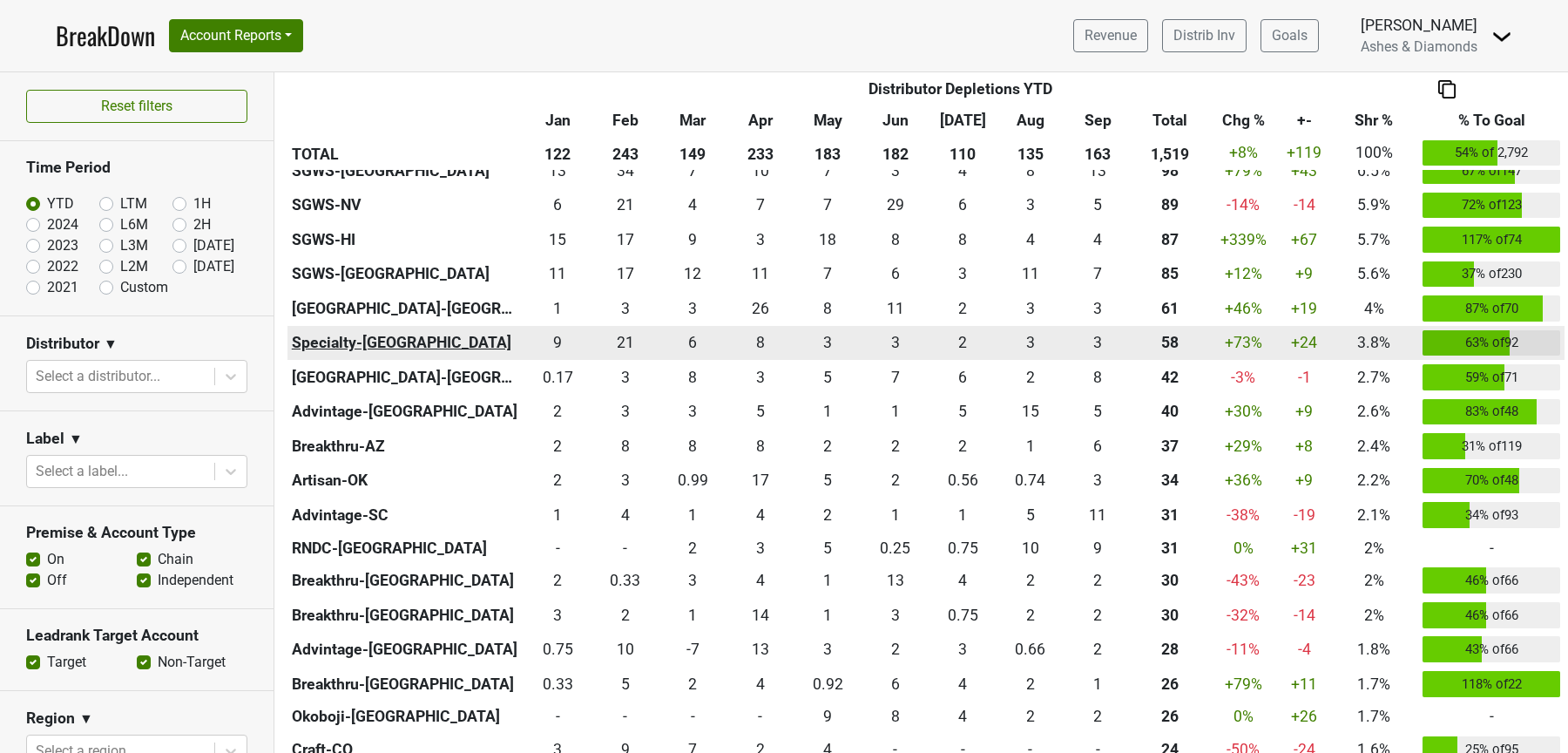
scroll to position [523, 0]
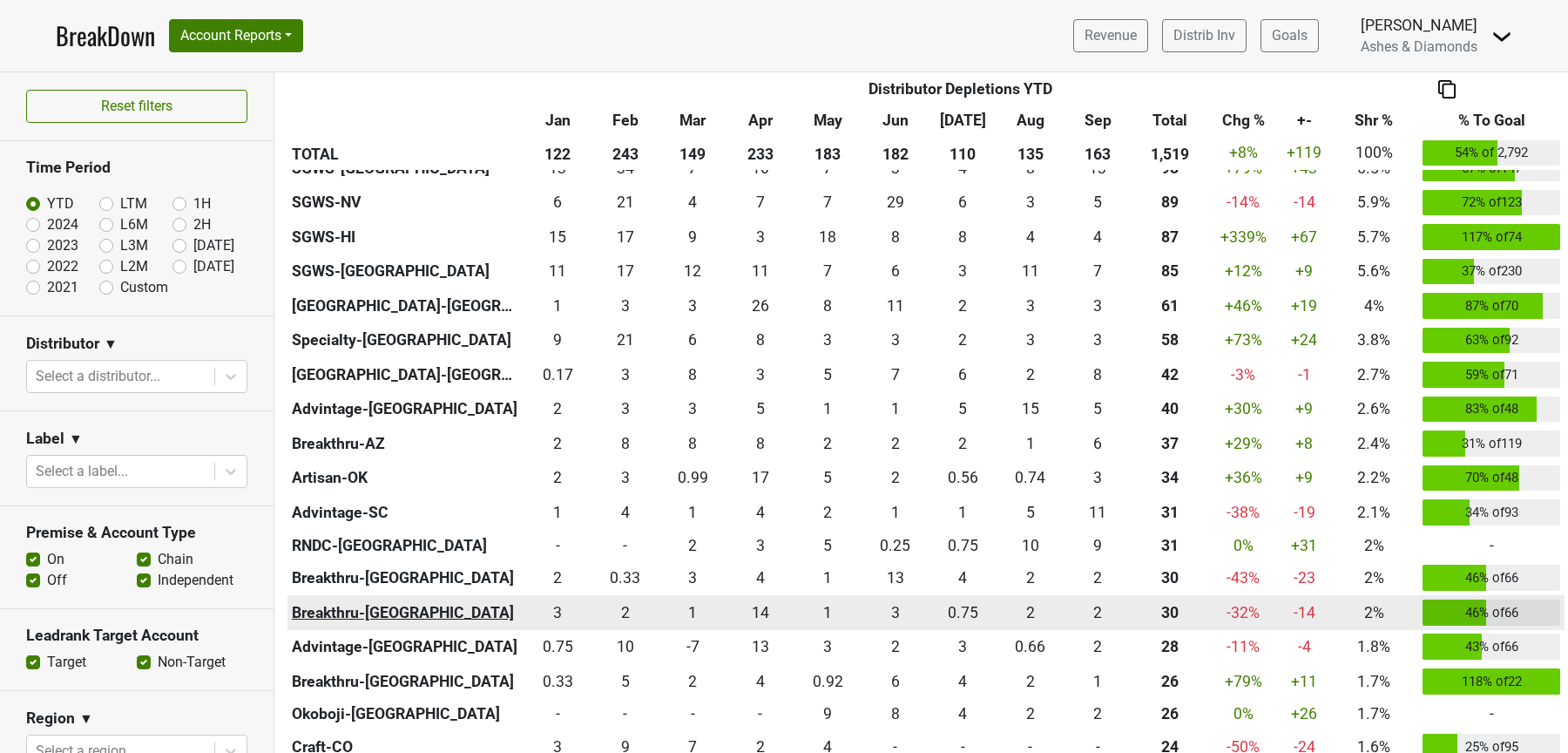
click at [350, 617] on th "Breakthru-[GEOGRAPHIC_DATA]" at bounding box center [405, 613] width 236 height 35
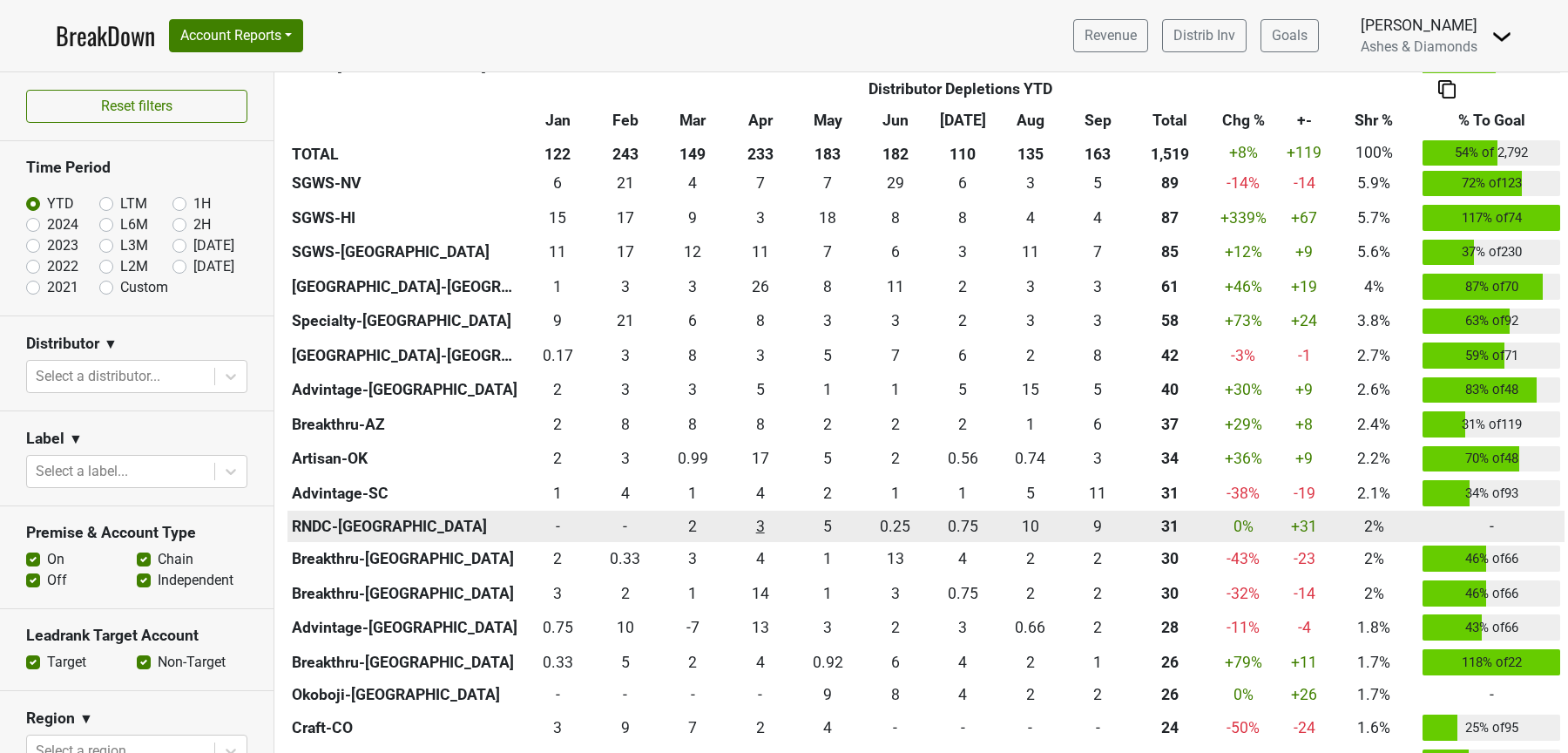
scroll to position [551, 0]
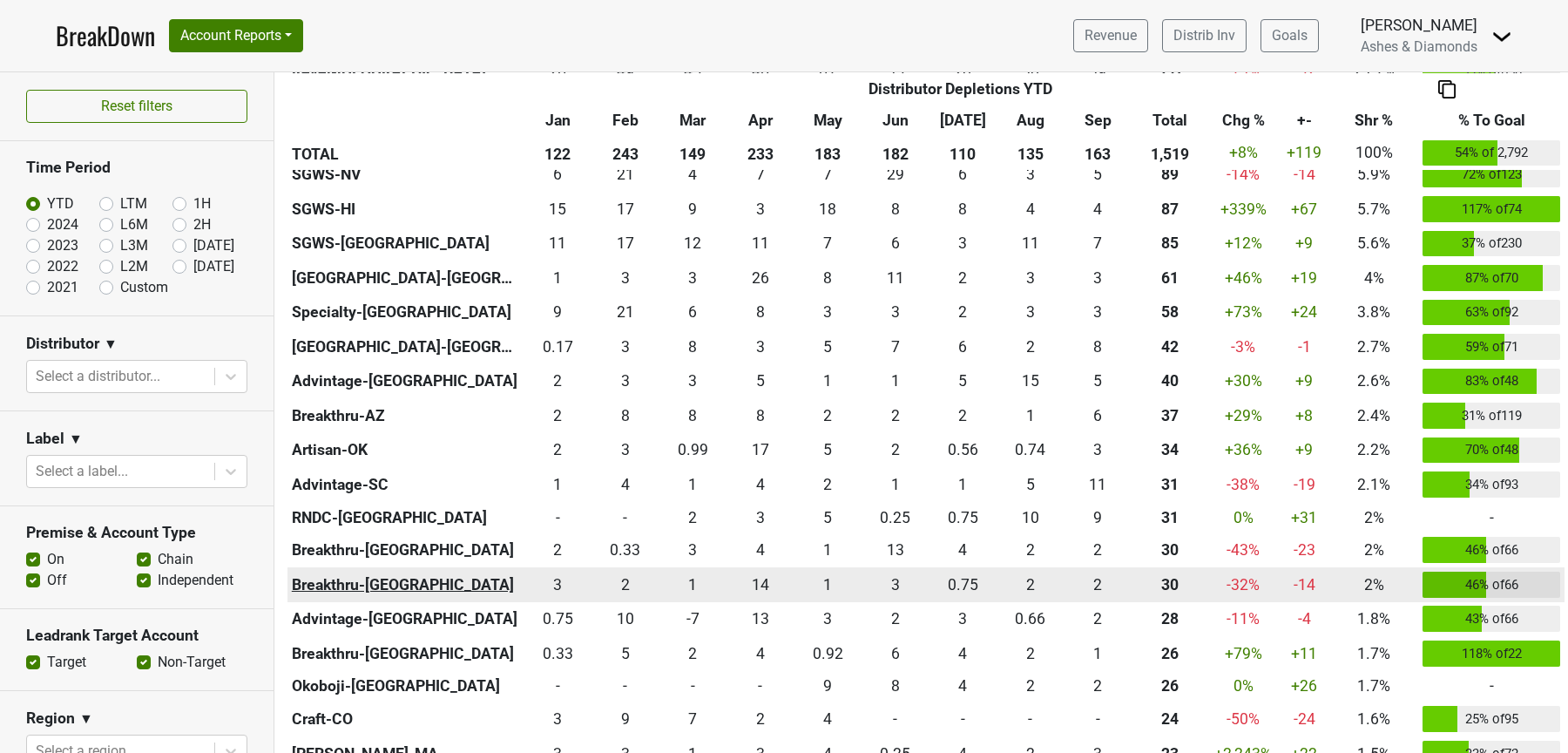
click at [365, 581] on th "Breakthru-[GEOGRAPHIC_DATA]" at bounding box center [405, 585] width 236 height 35
click at [382, 577] on th "Breakthru-[GEOGRAPHIC_DATA]" at bounding box center [405, 585] width 236 height 35
click at [623, 583] on div "2.084 2" at bounding box center [625, 584] width 59 height 23
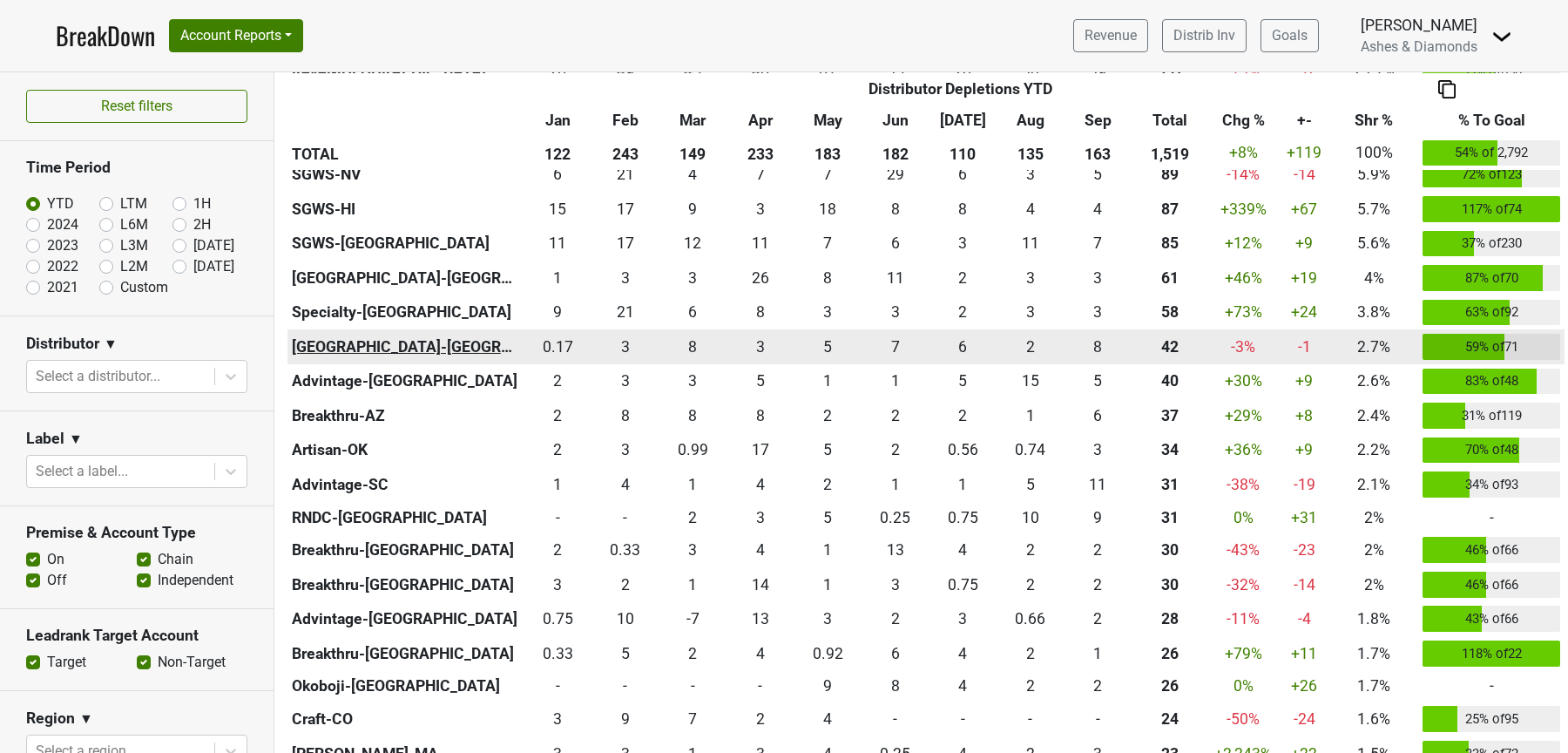
click at [355, 344] on th "Heidelberg-OH" at bounding box center [405, 347] width 236 height 35
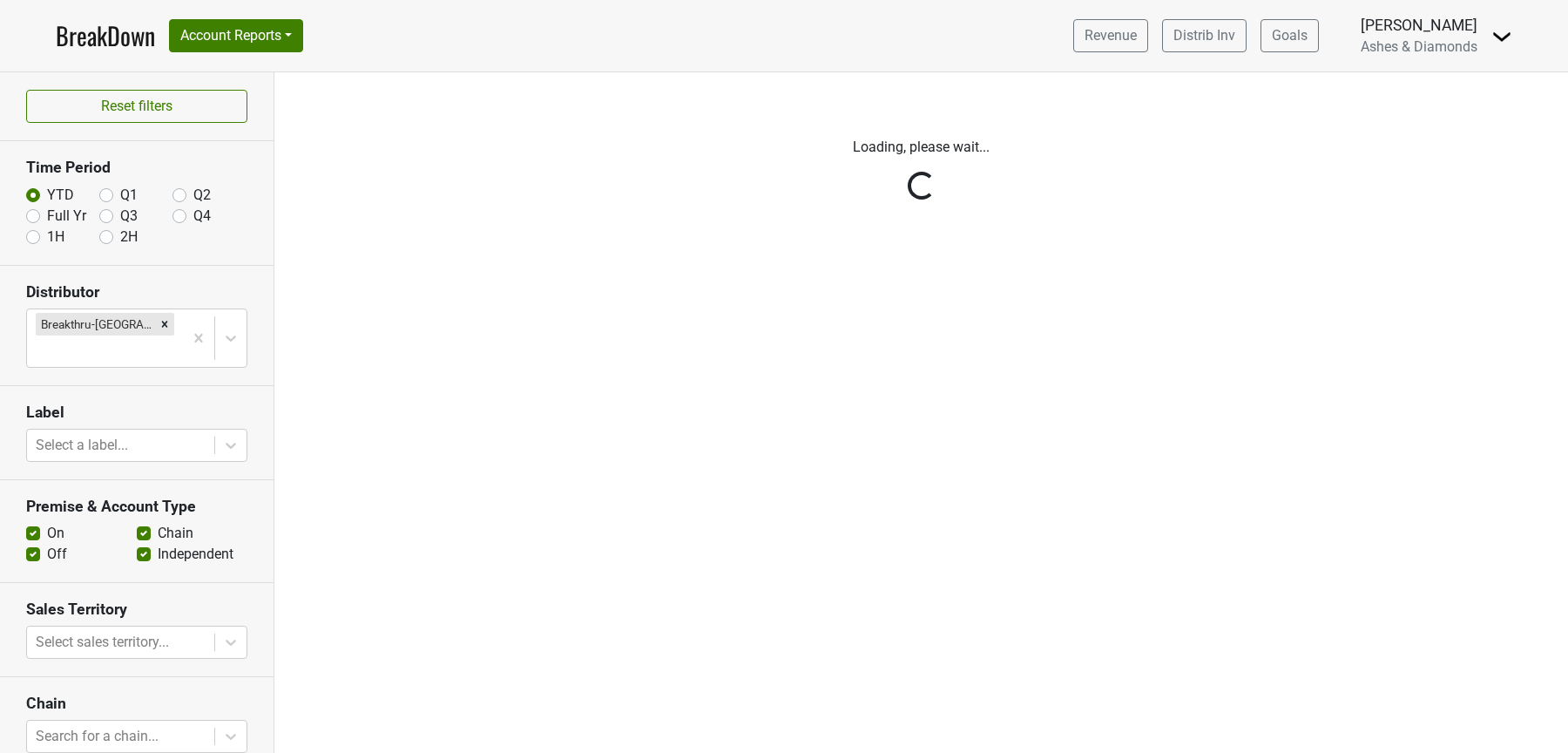
scroll to position [160, 0]
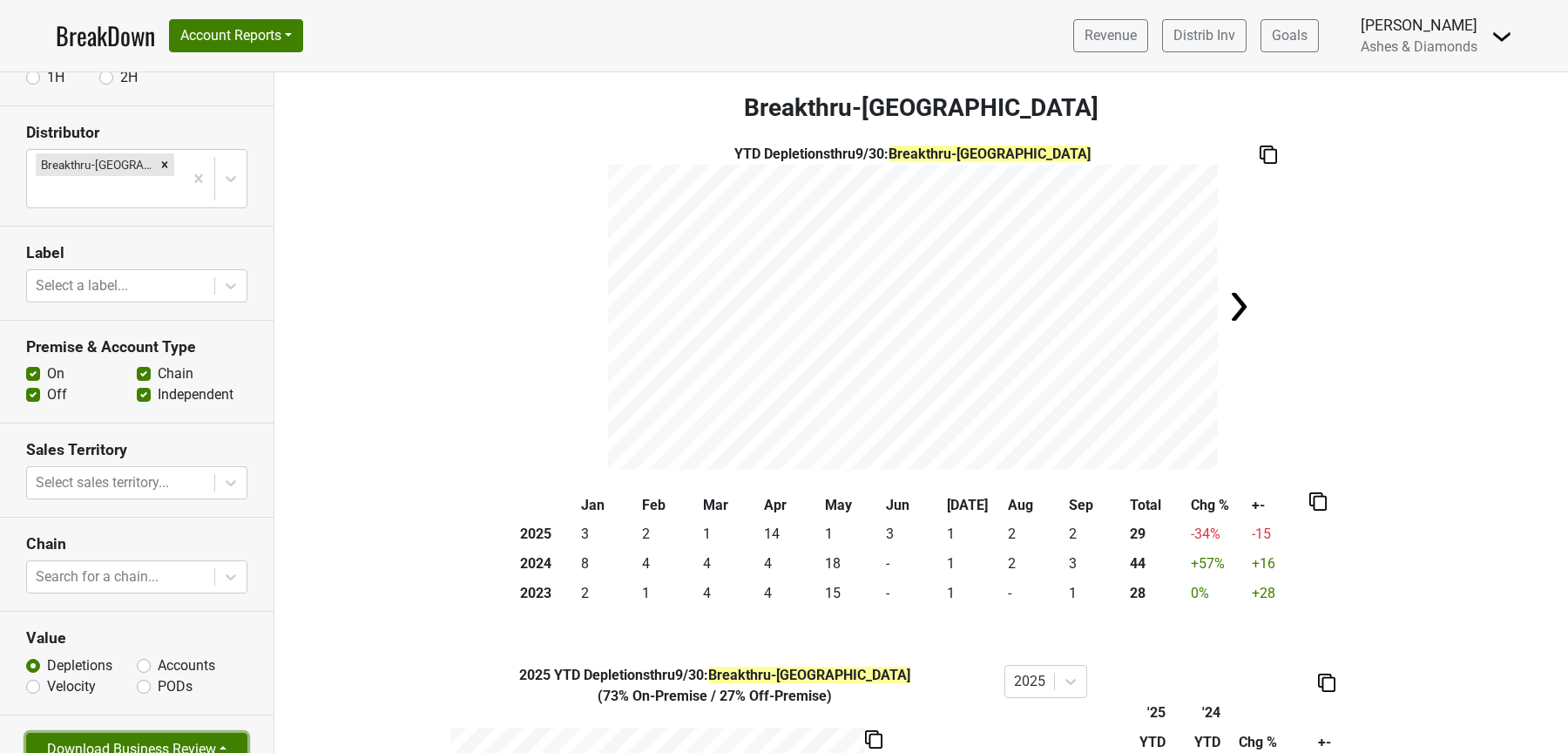
click at [160, 733] on button "Download Business Review" at bounding box center [137, 750] width 221 height 33
click at [140, 641] on link "2 Page Business Review" at bounding box center [122, 655] width 191 height 27
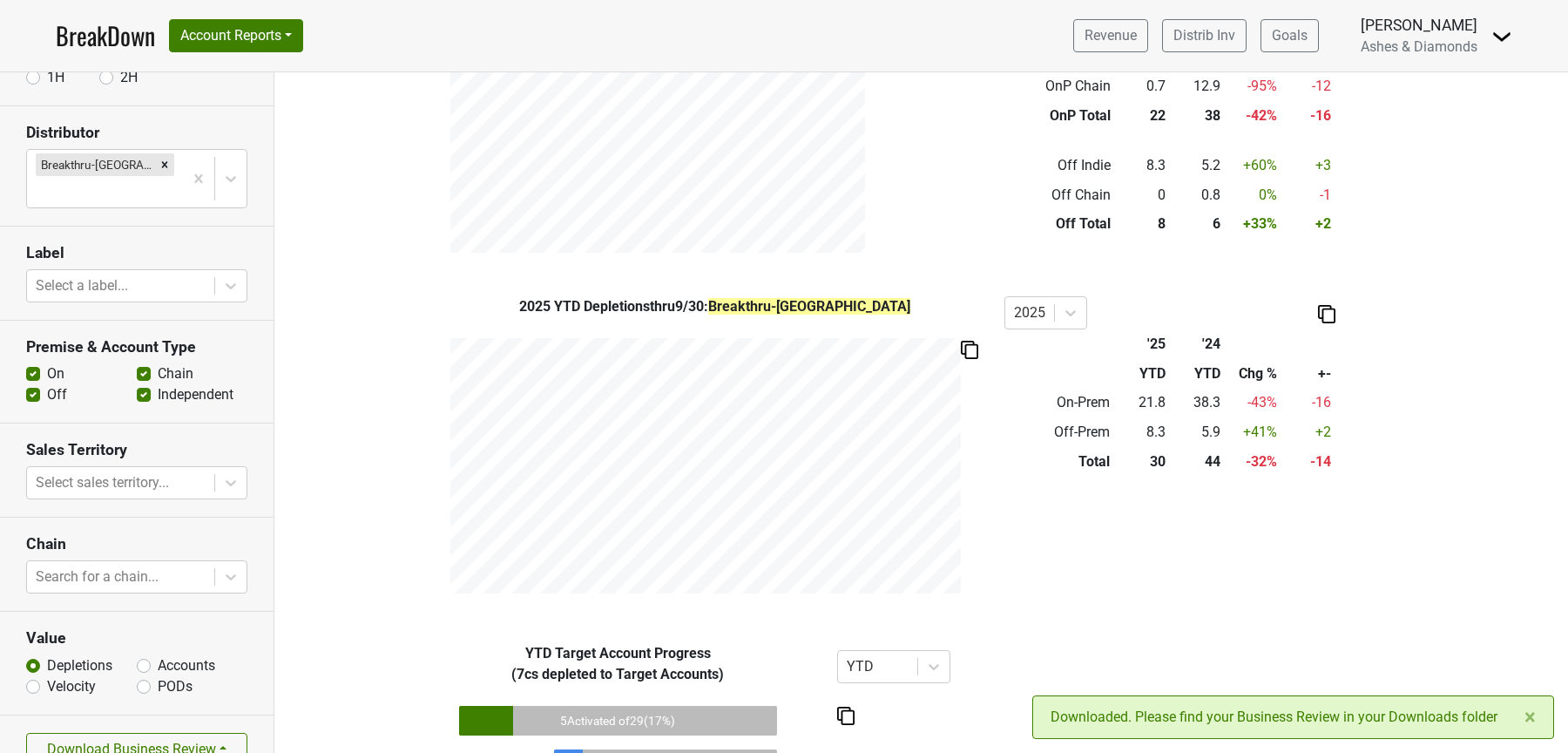
scroll to position [737, 0]
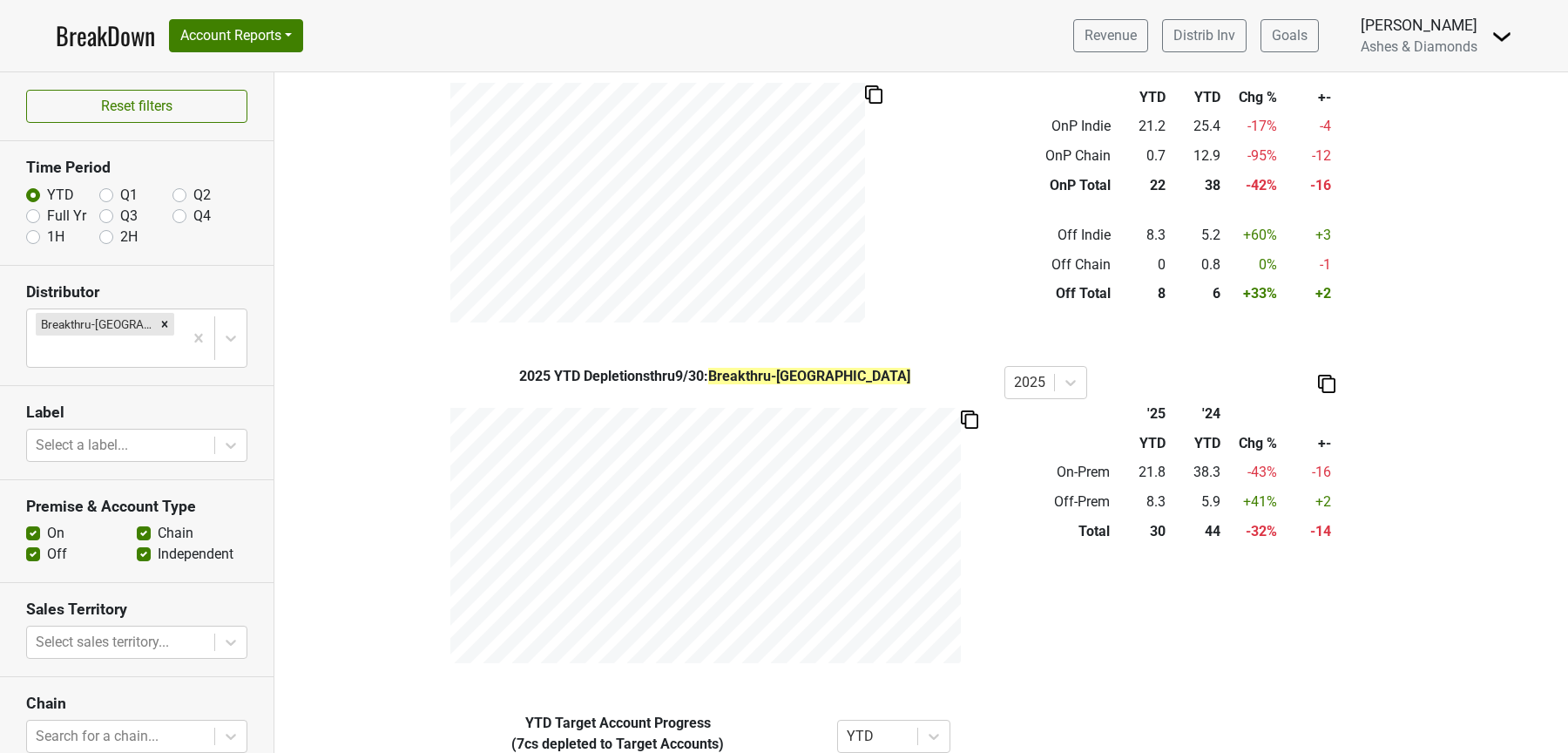
scroll to position [656, 0]
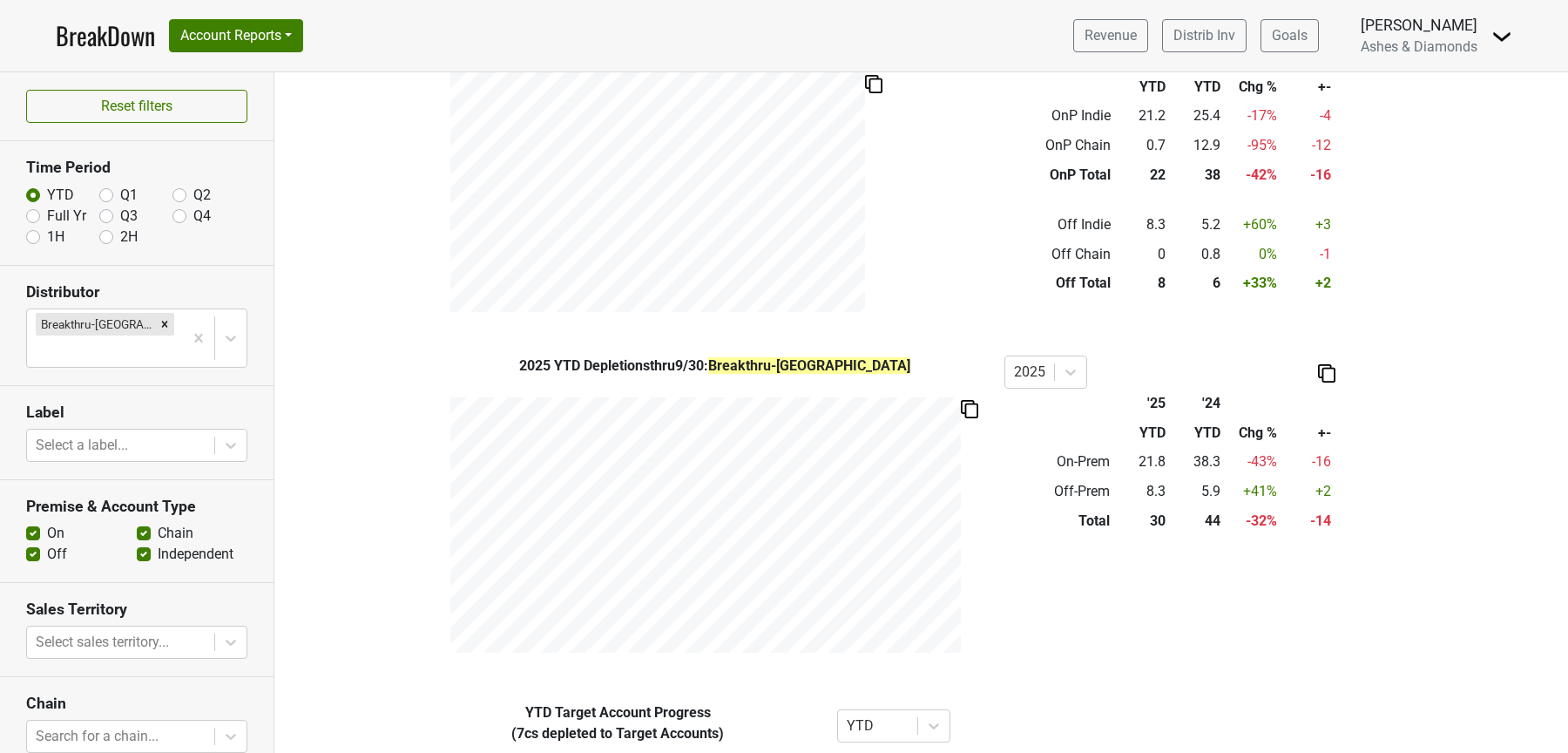
click at [912, 226] on div "2025 YTD Depletions thru 9/30 : Breakthru-[GEOGRAPHIC_DATA] ( 73% On-Premise / …" at bounding box center [714, 161] width 579 height 303
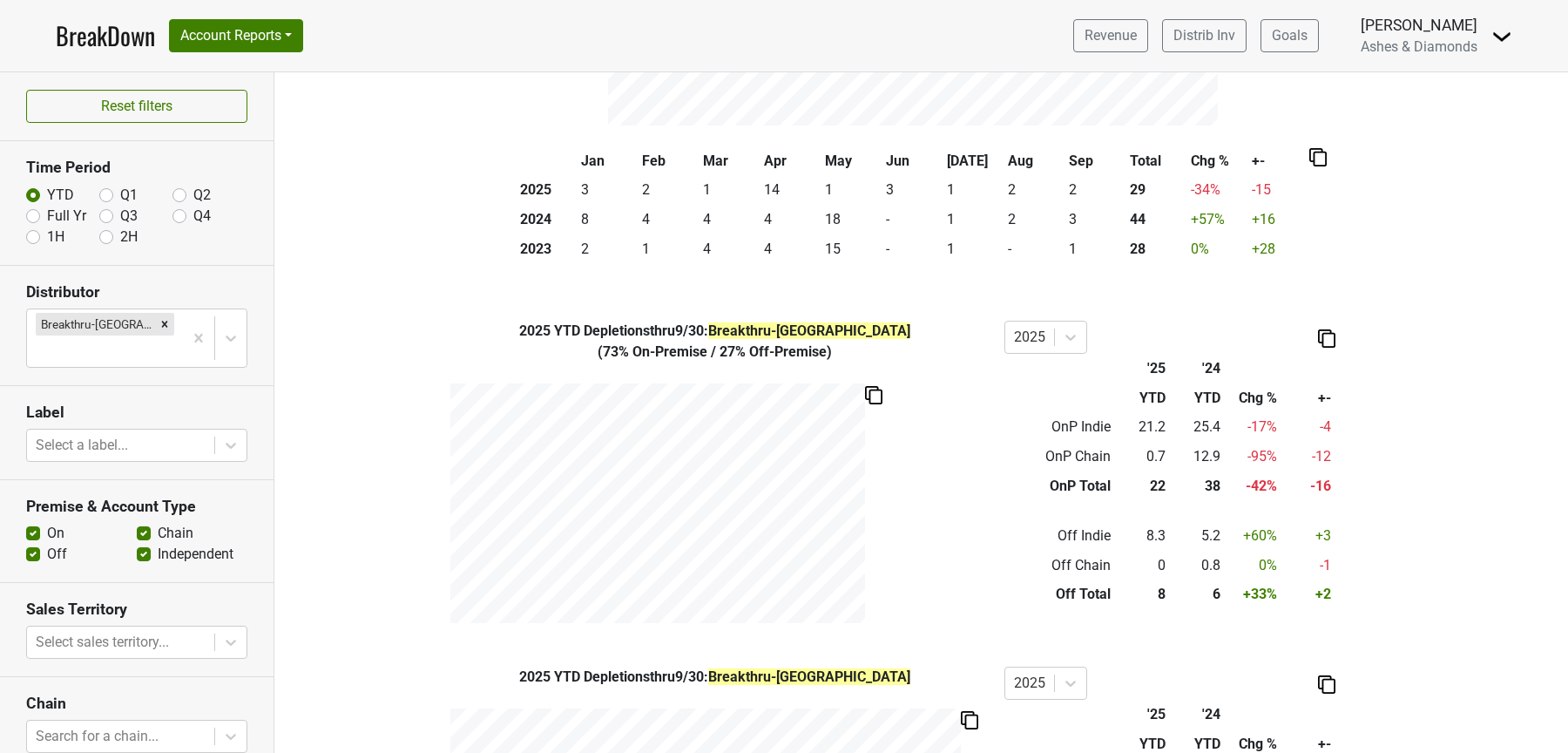
scroll to position [0, 0]
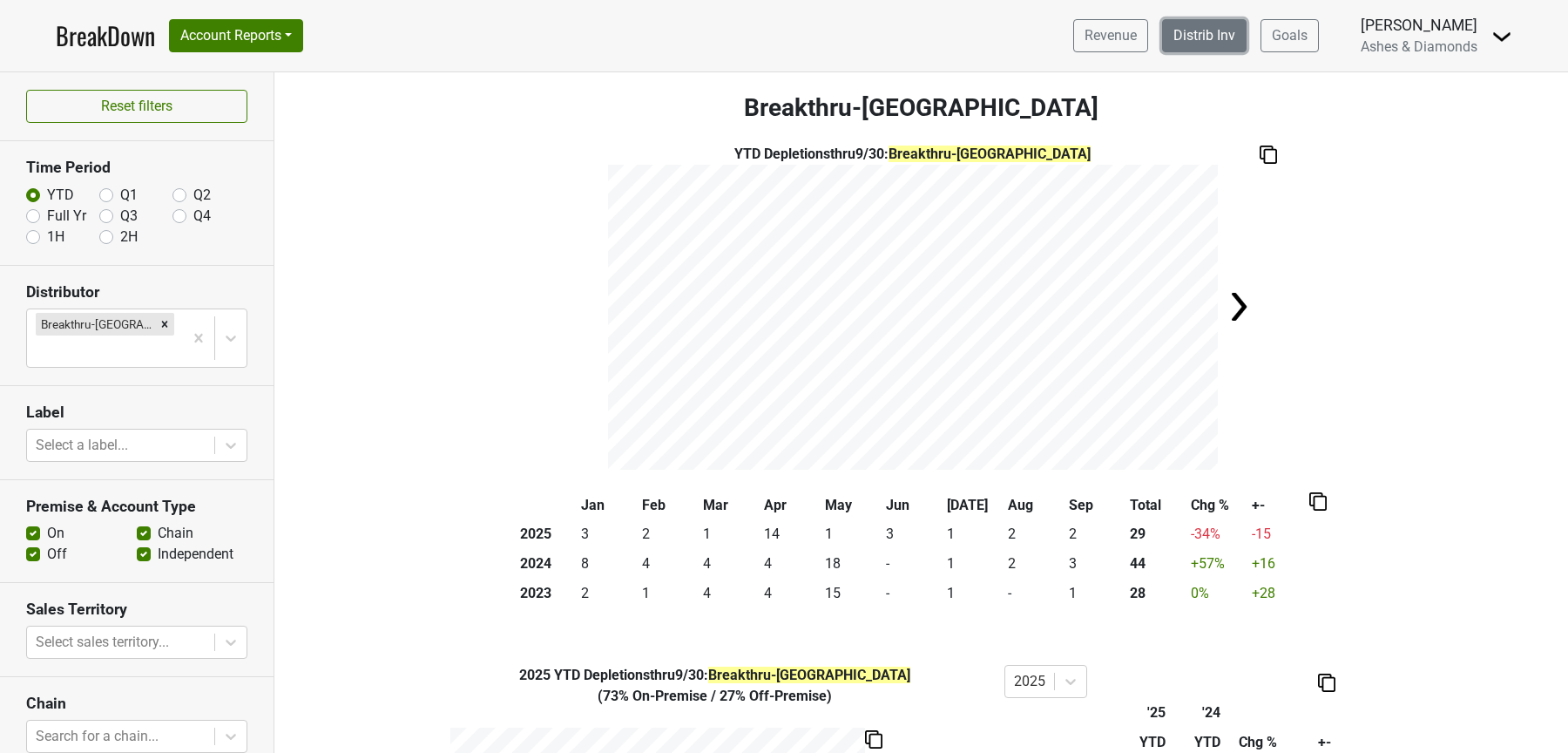
click at [1183, 48] on link "Distrib Inv" at bounding box center [1204, 36] width 84 height 33
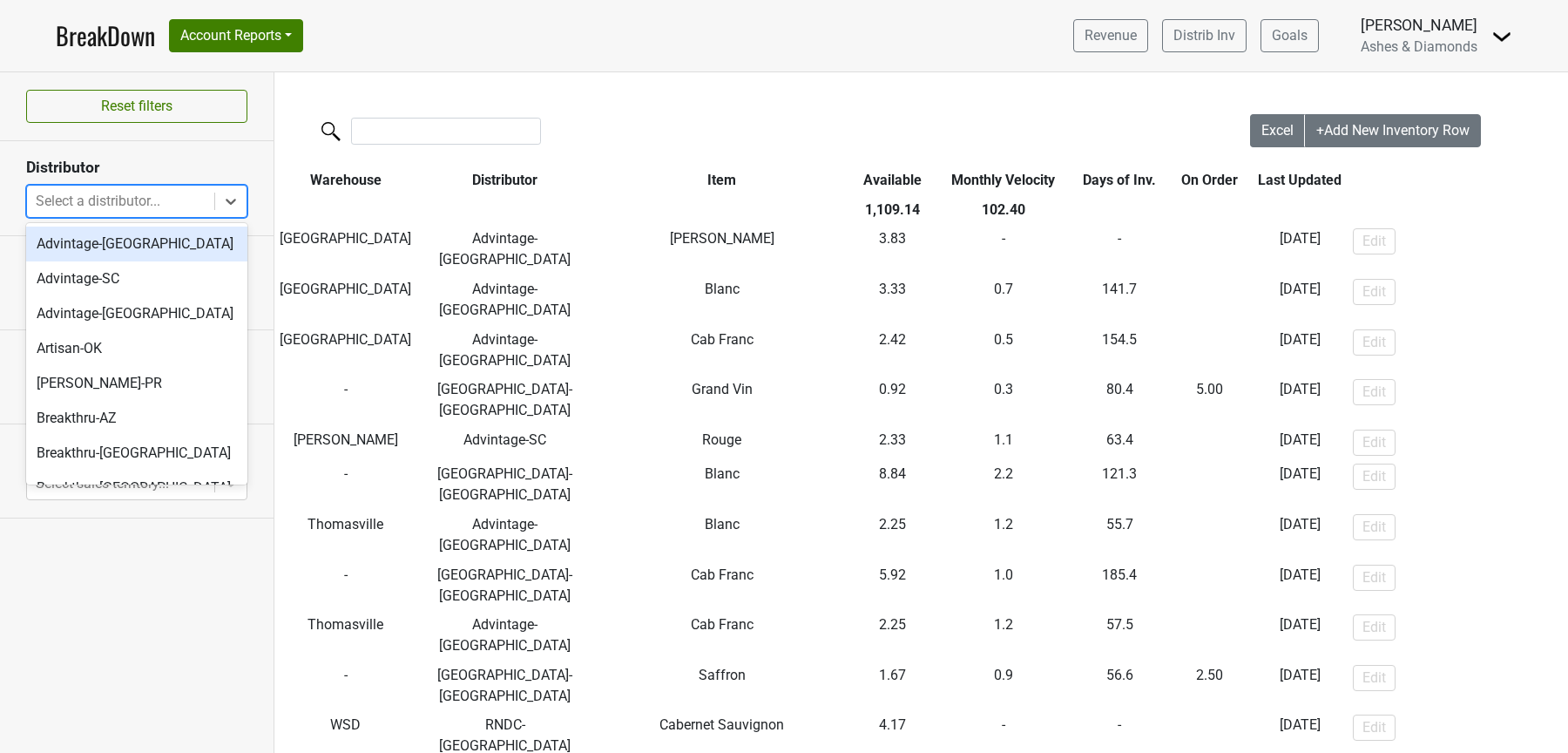
click at [153, 200] on div at bounding box center [120, 201] width 170 height 25
type input "mo"
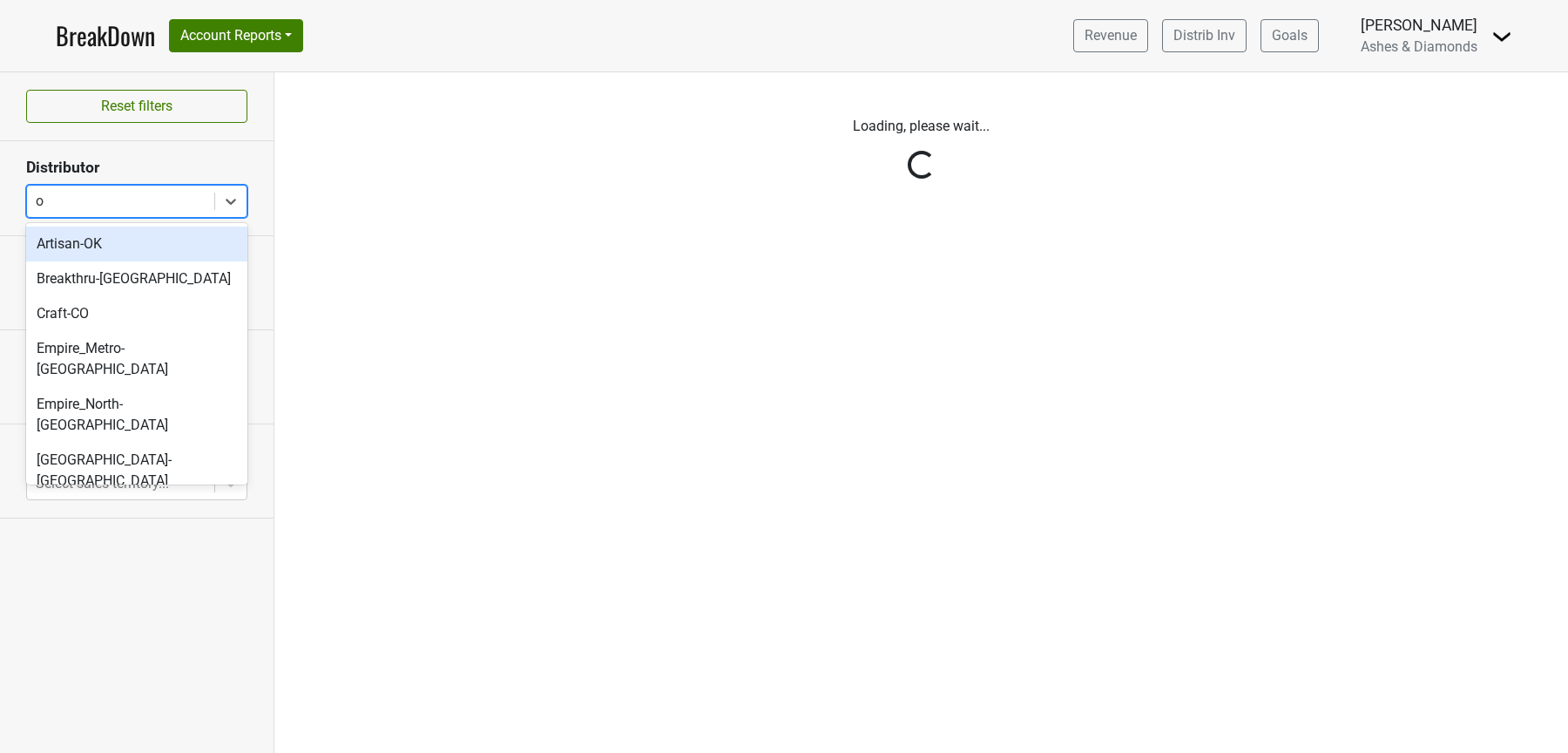
type input "oh"
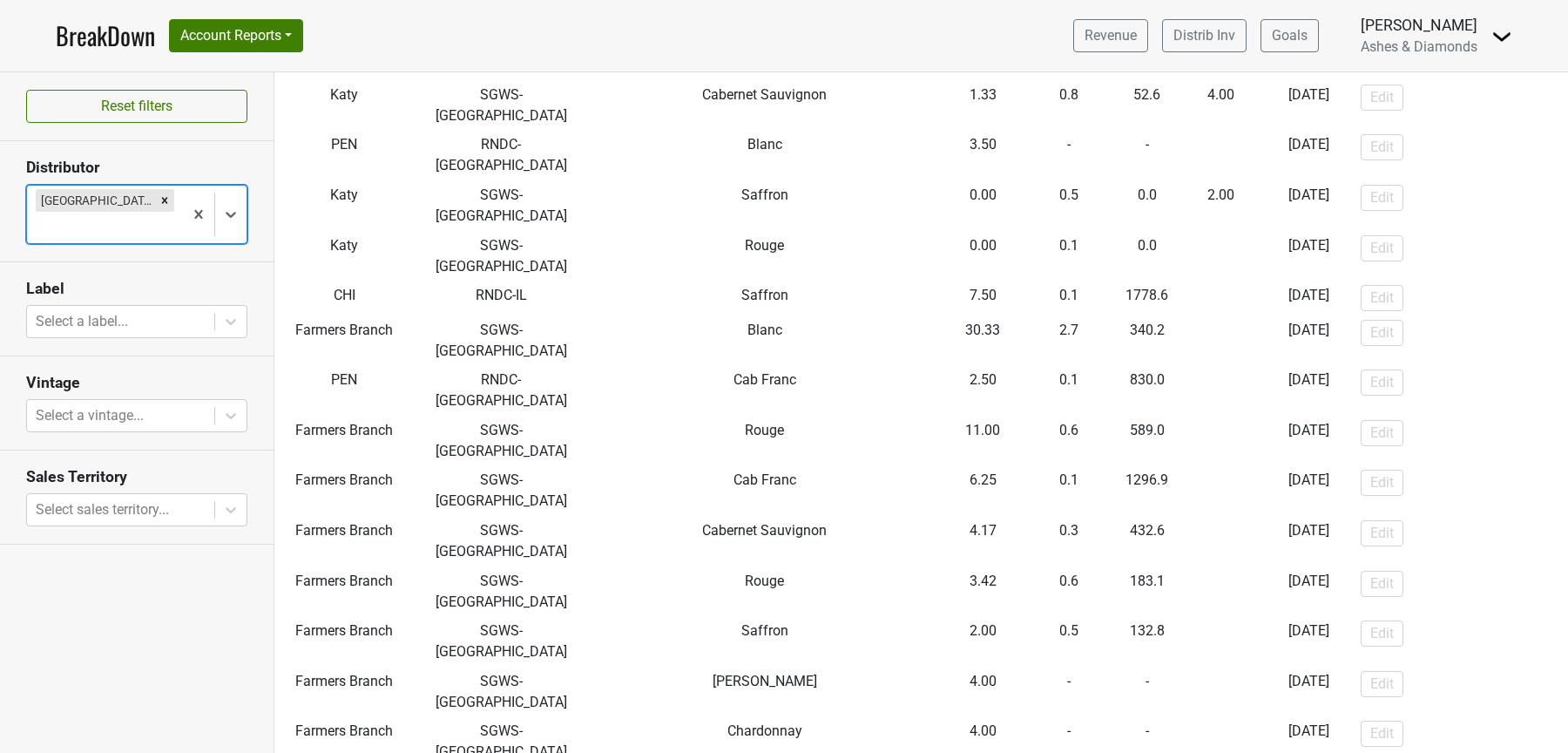
scroll to position [5072, 0]
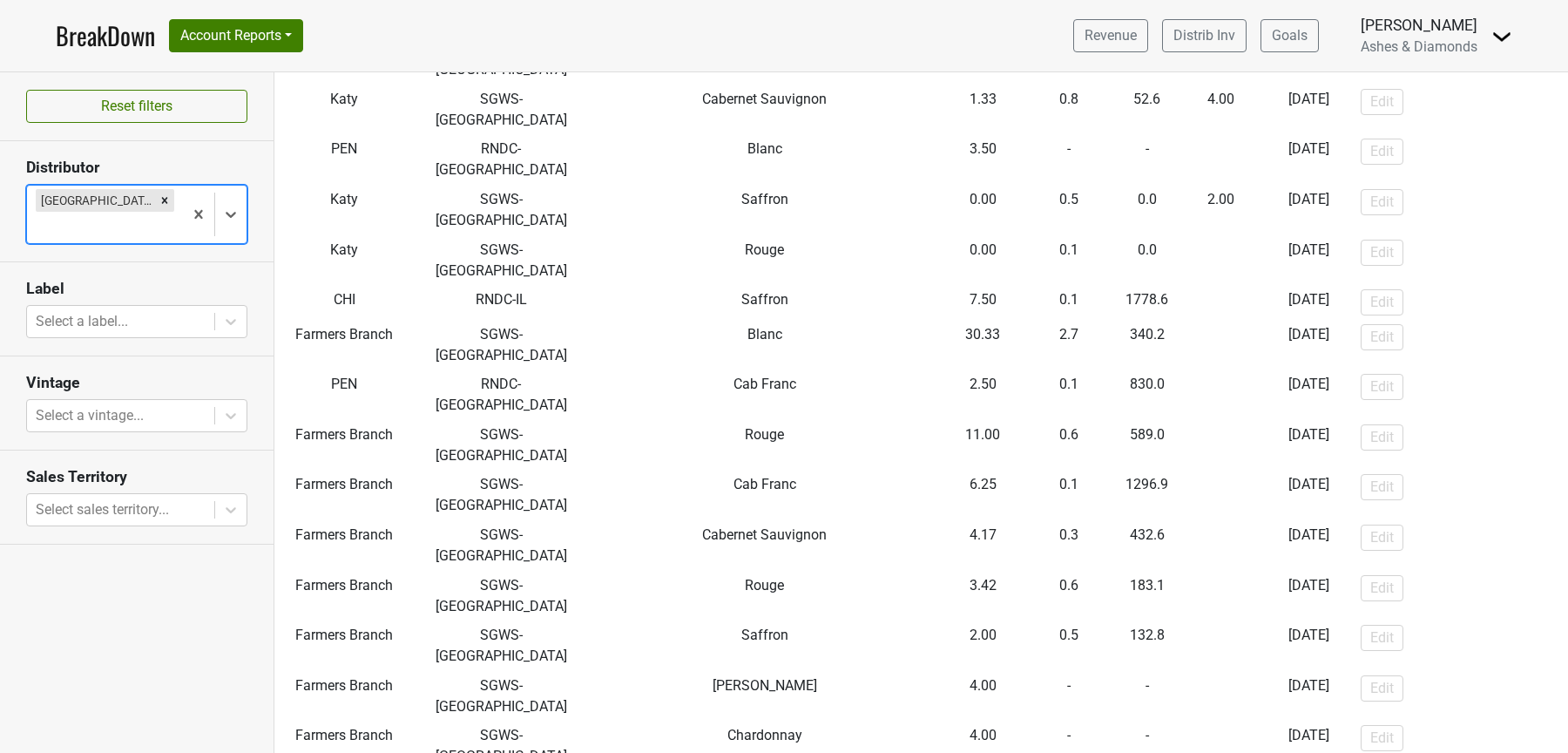
click at [174, 216] on div at bounding box center [104, 227] width 138 height 25
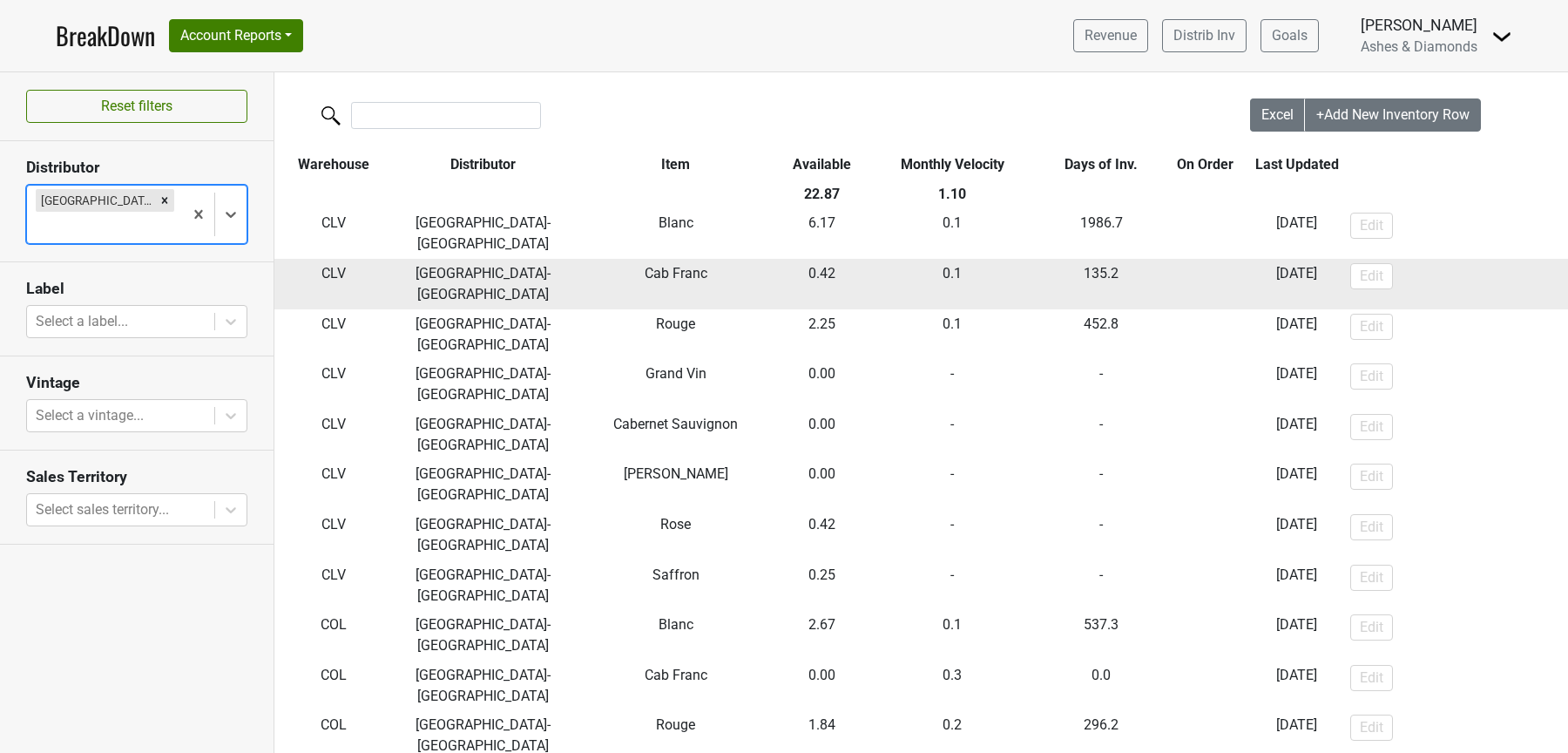
scroll to position [12, 0]
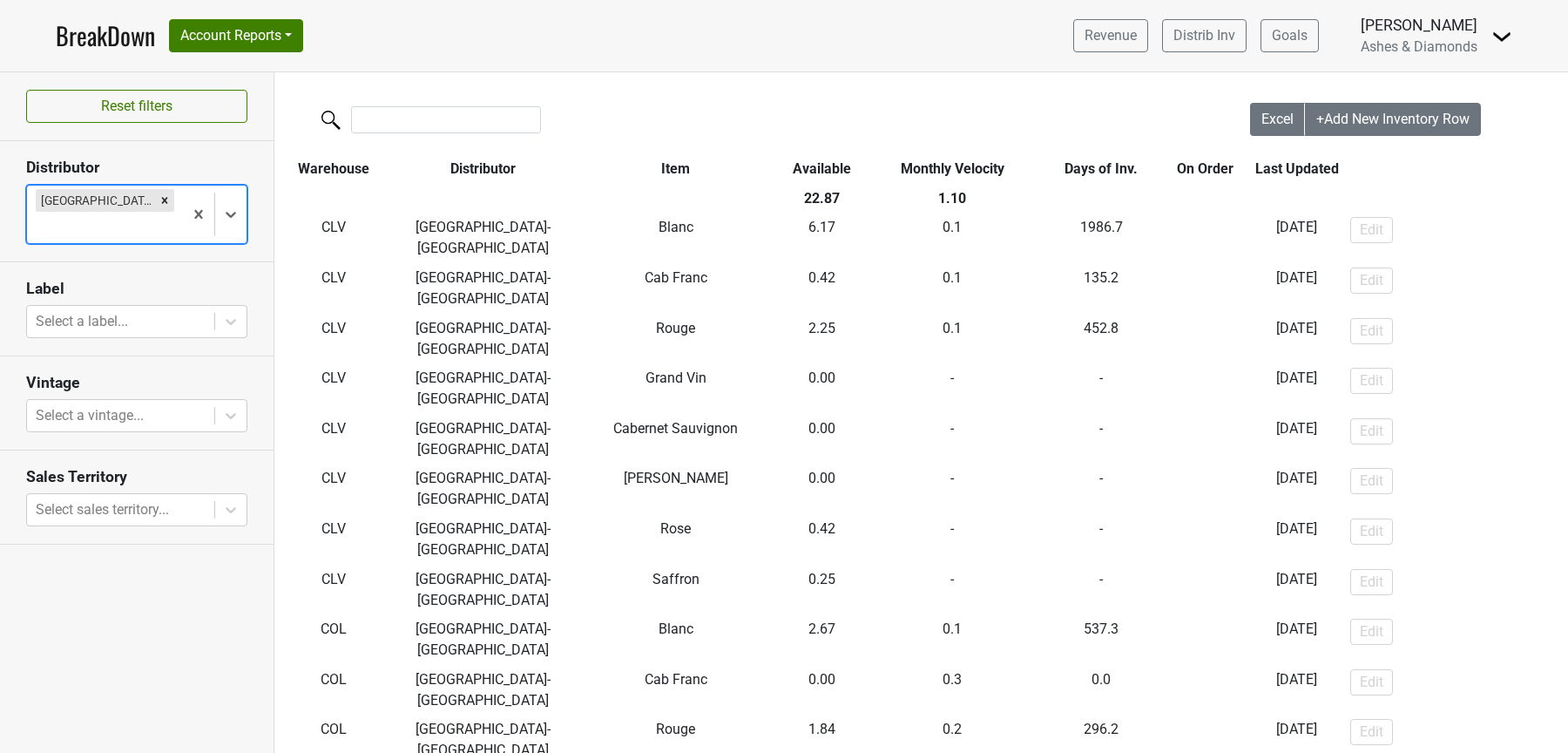
click at [110, 39] on link "BreakDown" at bounding box center [105, 35] width 99 height 36
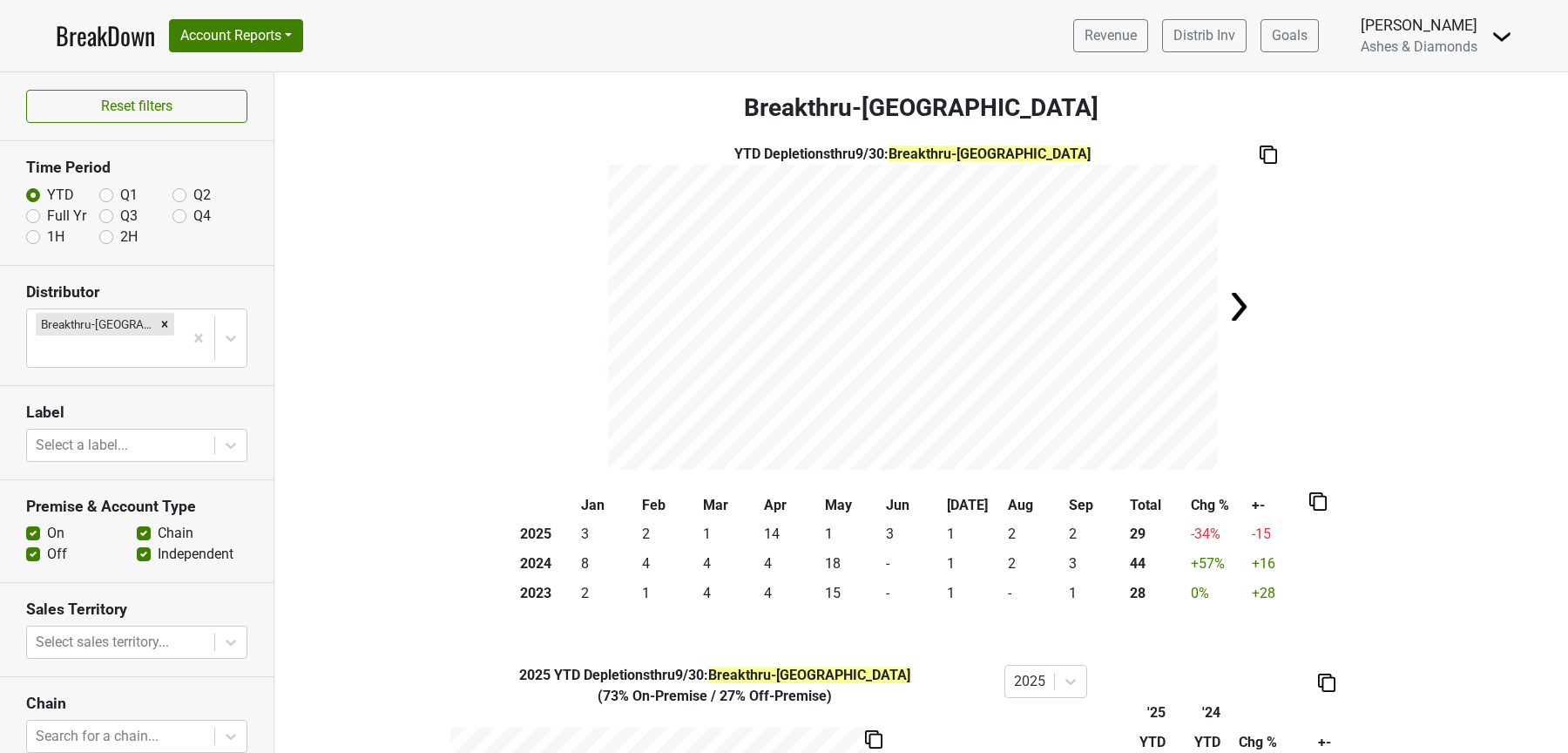
click at [1073, 509] on th "Sep" at bounding box center [1096, 506] width 61 height 29
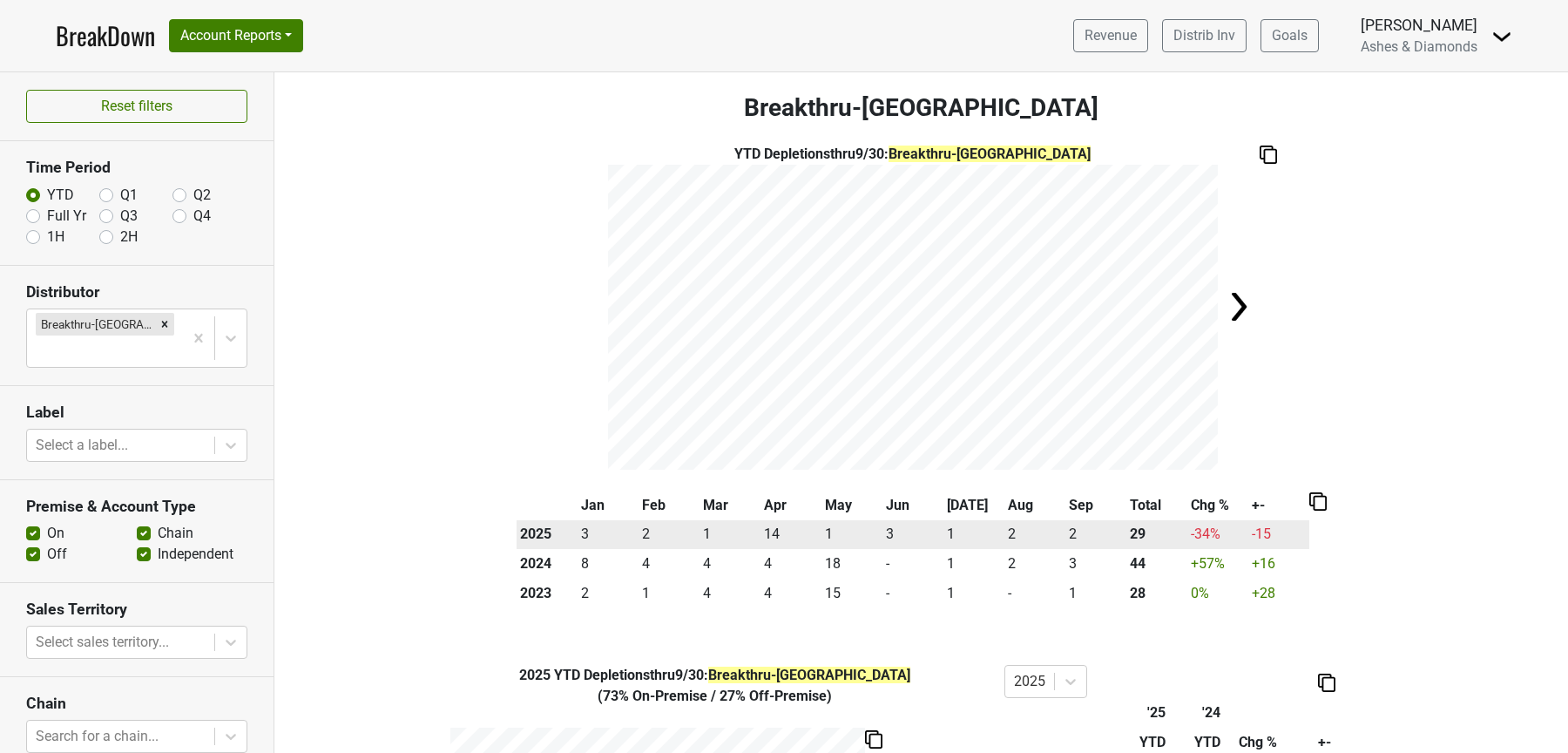
click at [555, 537] on th "2025" at bounding box center [547, 535] width 61 height 29
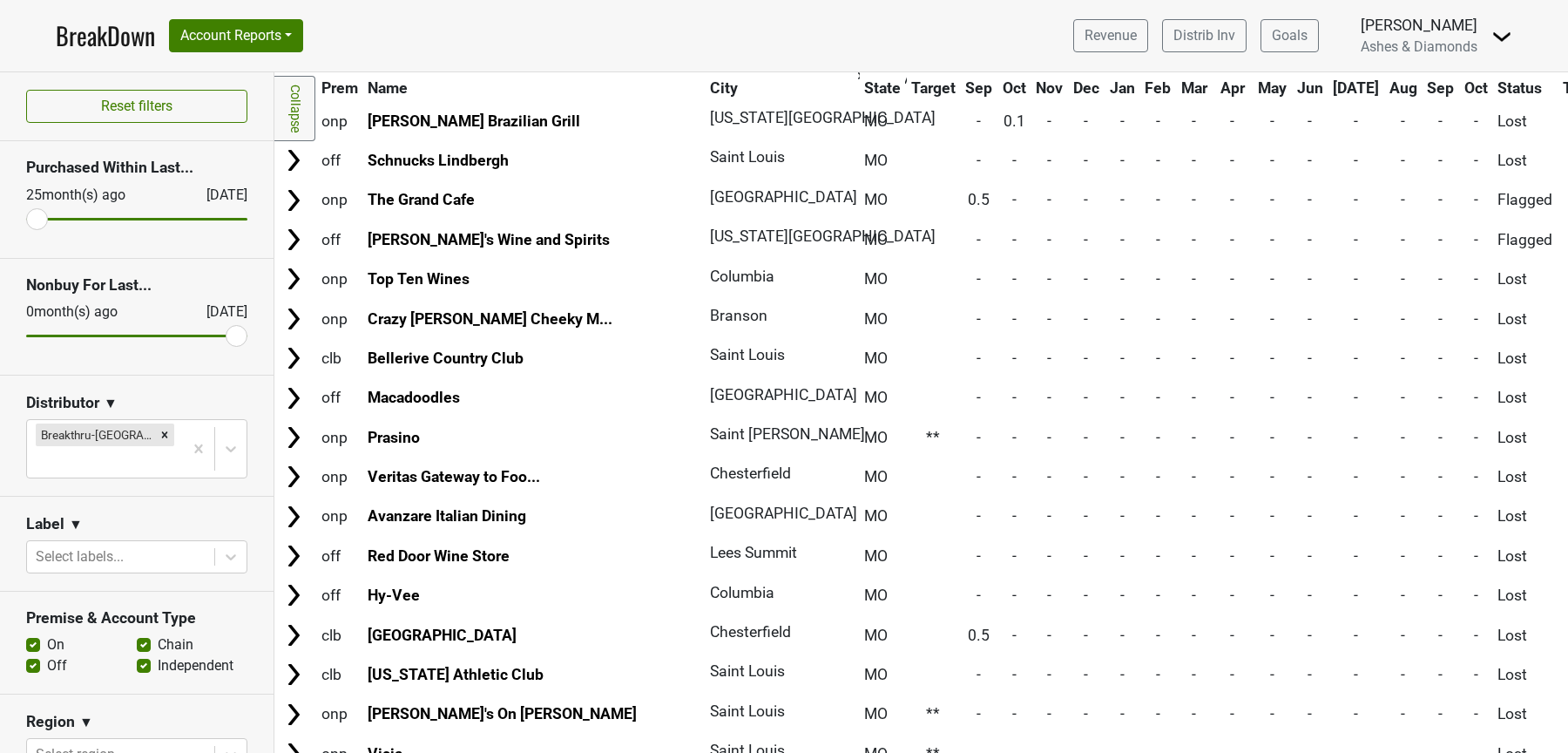
scroll to position [1921, 0]
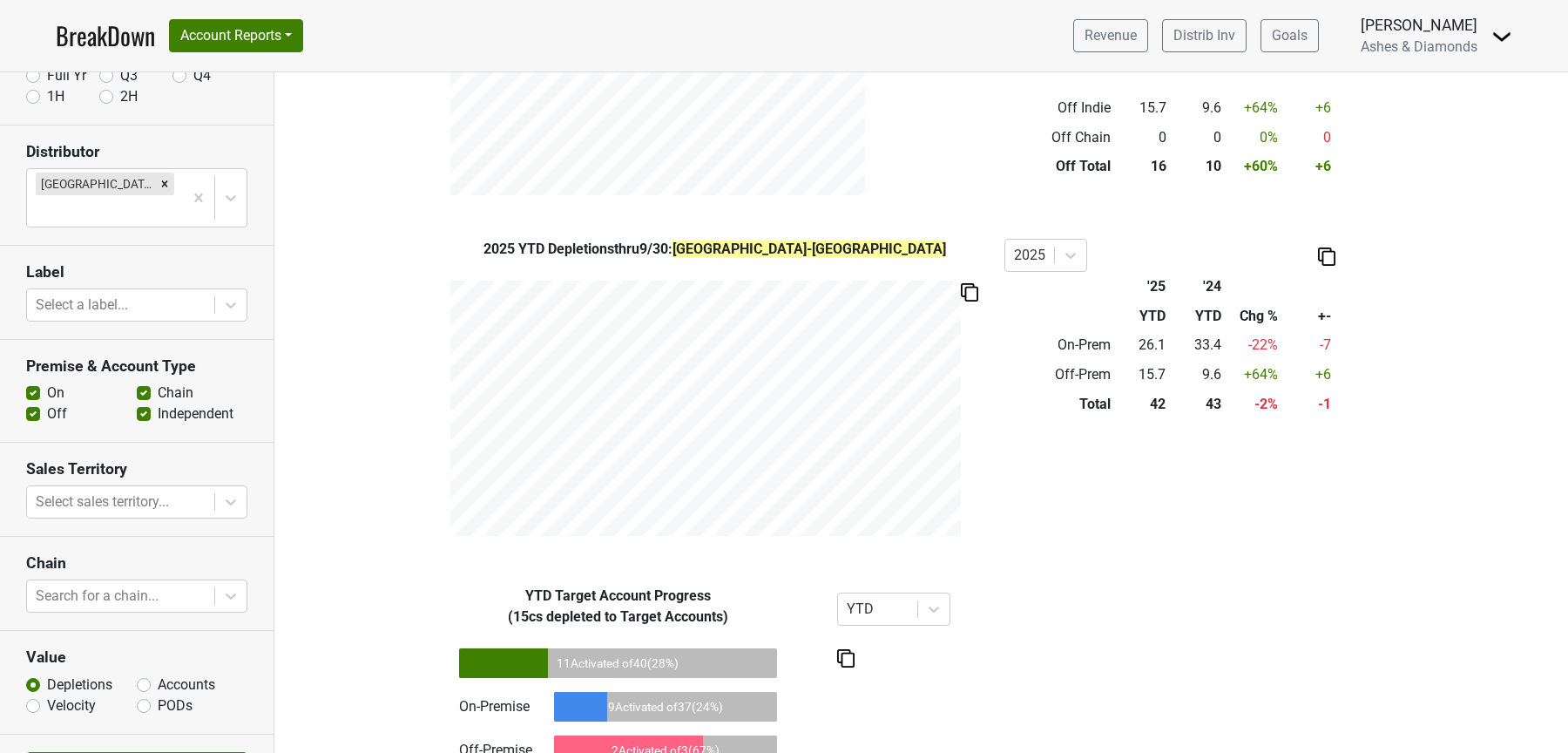
scroll to position [160, 0]
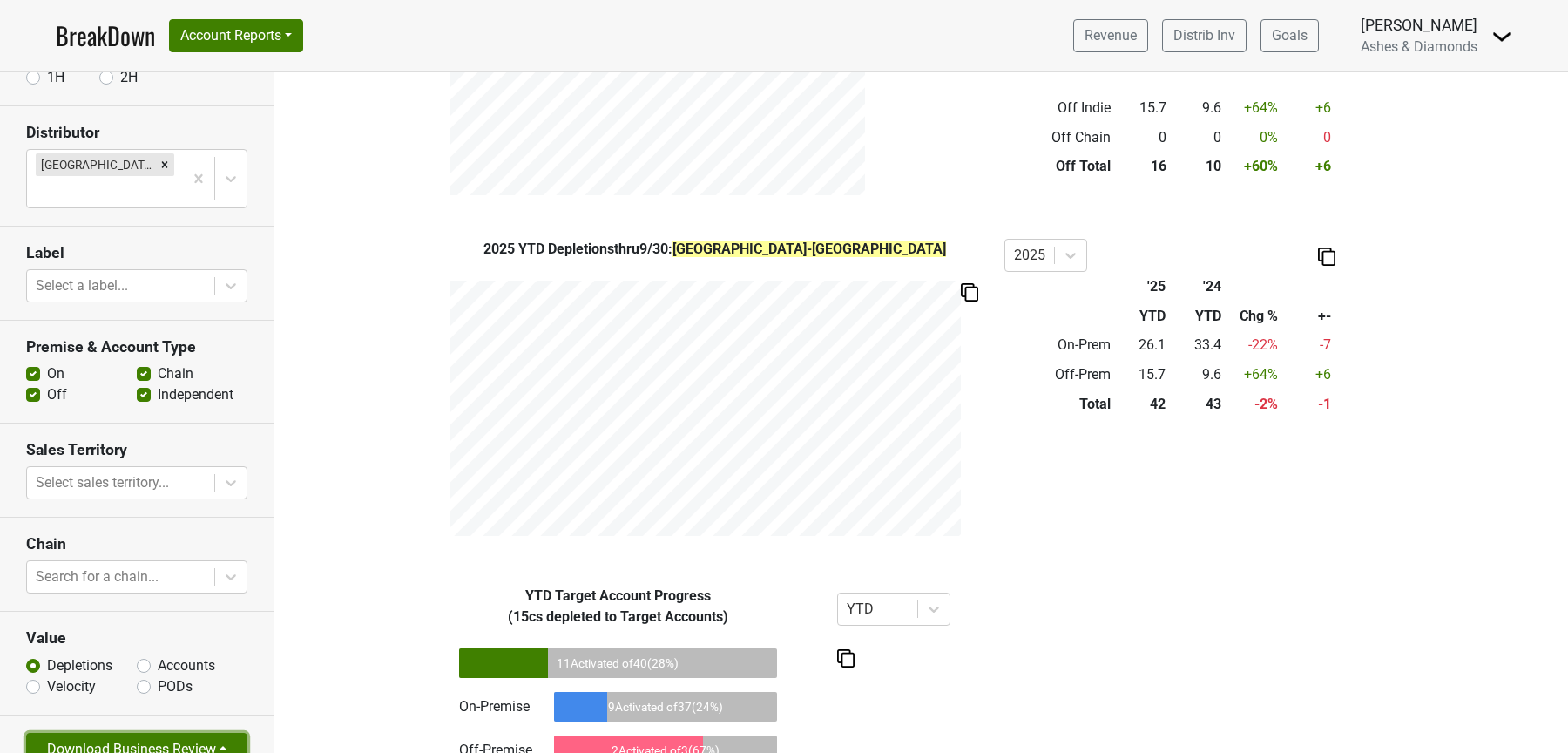
click at [190, 733] on button "Download Business Review" at bounding box center [137, 750] width 221 height 33
click at [193, 733] on button "Download Business Review" at bounding box center [137, 750] width 221 height 33
click at [140, 641] on link "2 Page Business Review" at bounding box center [122, 655] width 191 height 27
